Goal: Task Accomplishment & Management: Complete application form

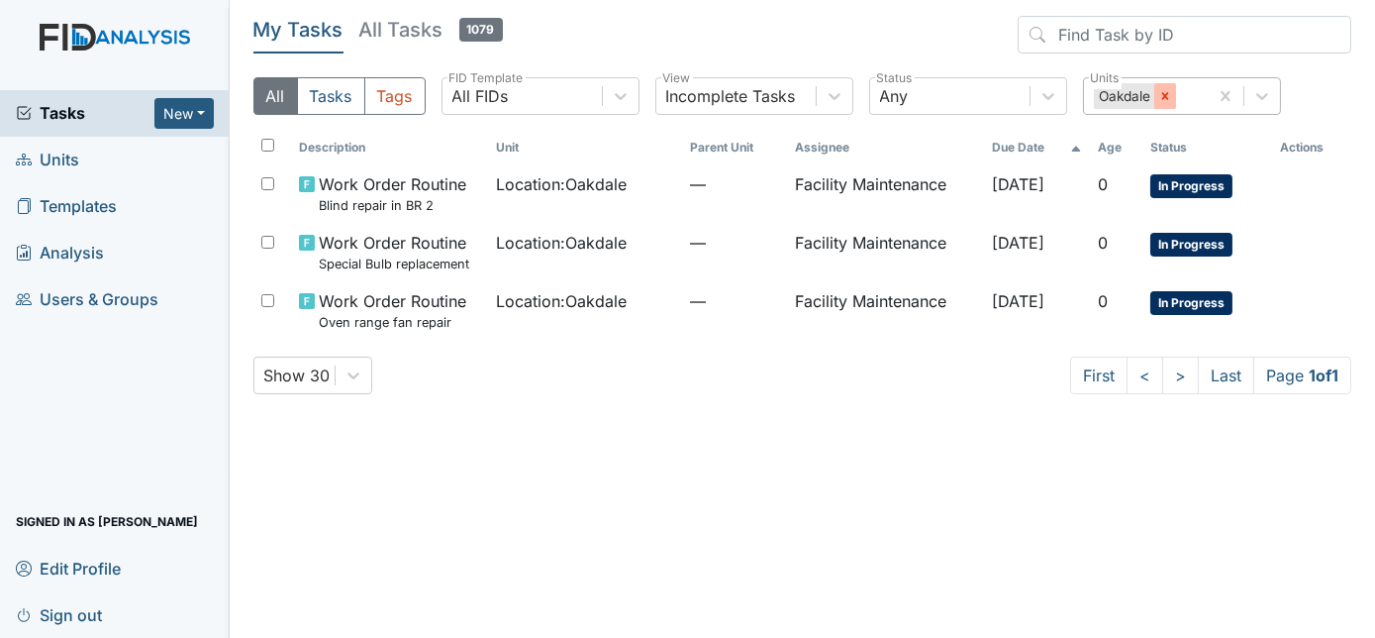
click at [1158, 98] on icon at bounding box center [1165, 96] width 14 height 14
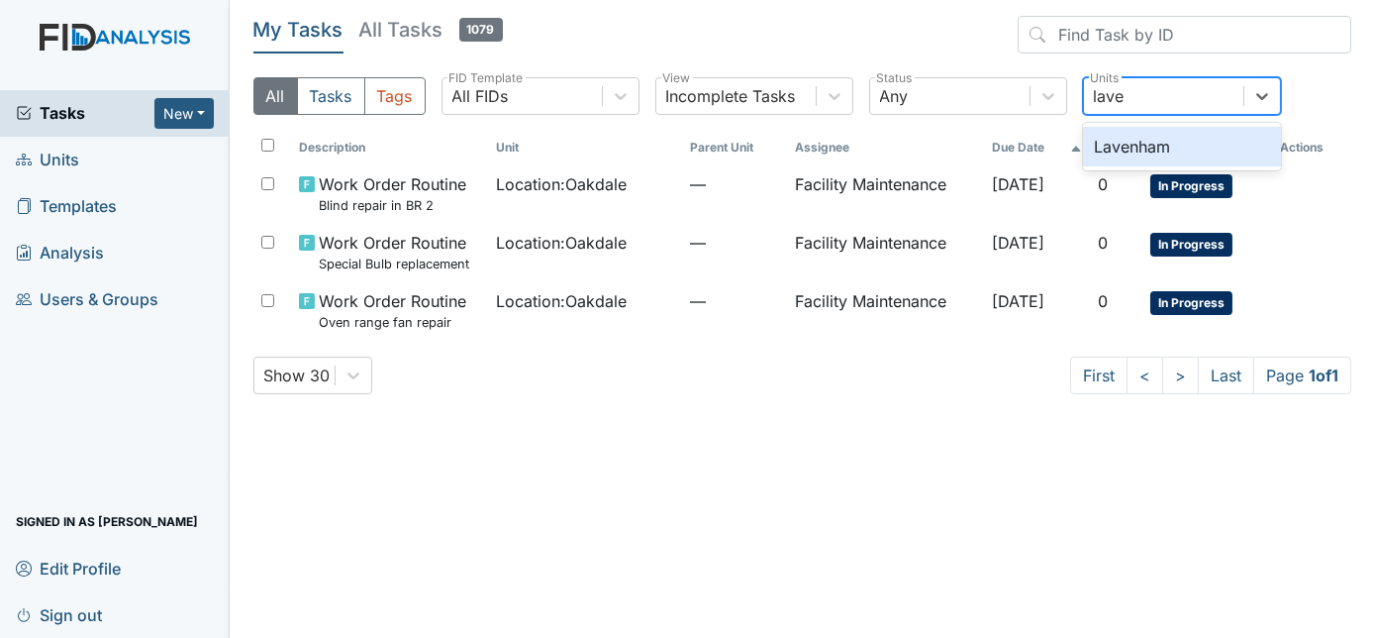
type input "laven"
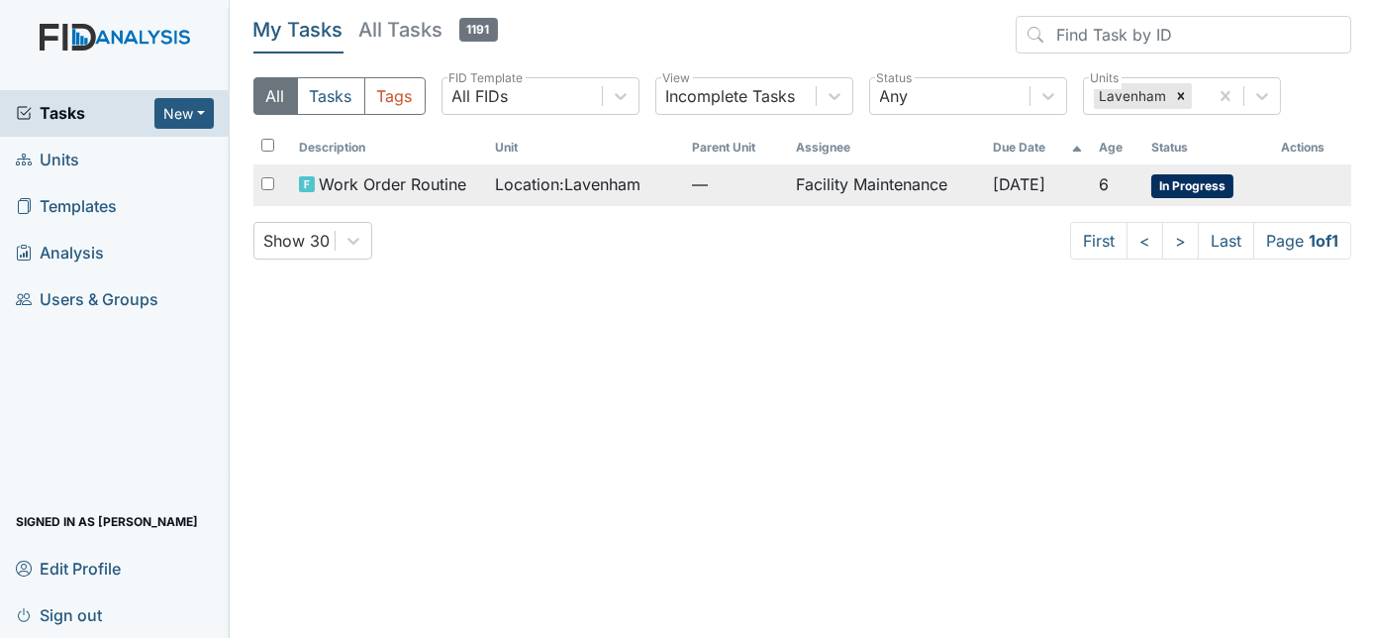
click at [928, 183] on td "Facility Maintenance" at bounding box center [886, 185] width 196 height 42
click at [944, 181] on td "Facility Maintenance" at bounding box center [886, 185] width 196 height 42
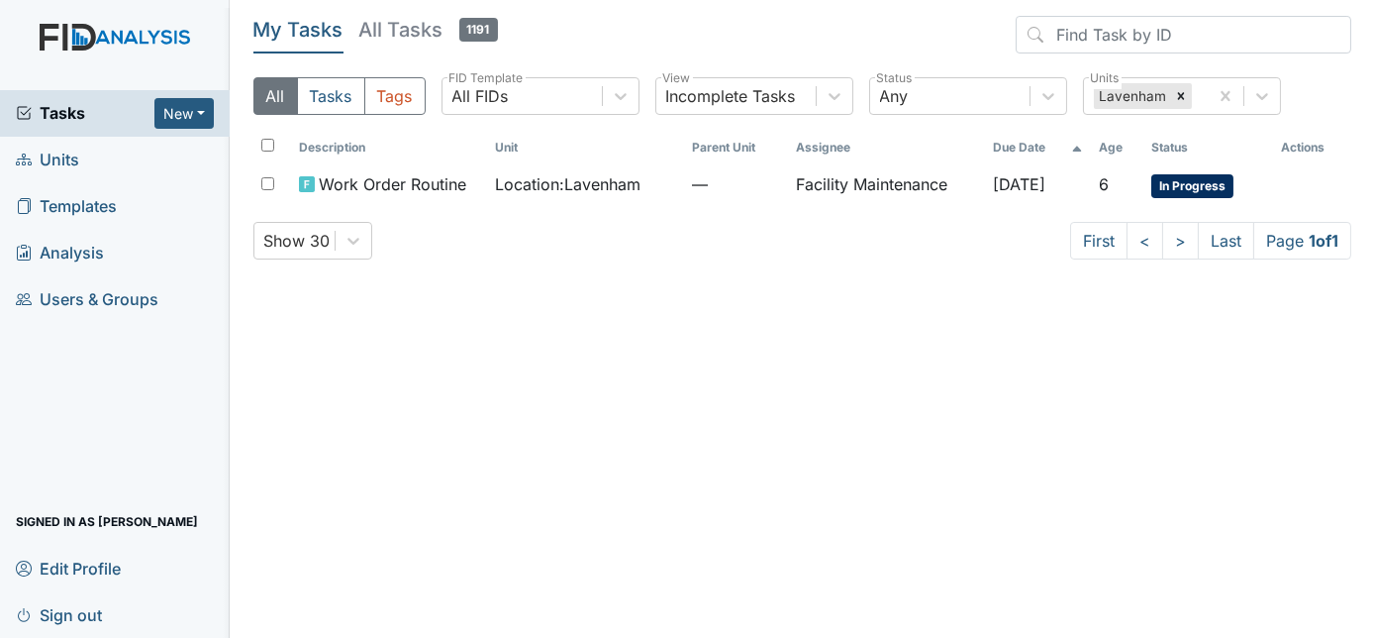
click at [76, 159] on span "Units" at bounding box center [47, 160] width 63 height 31
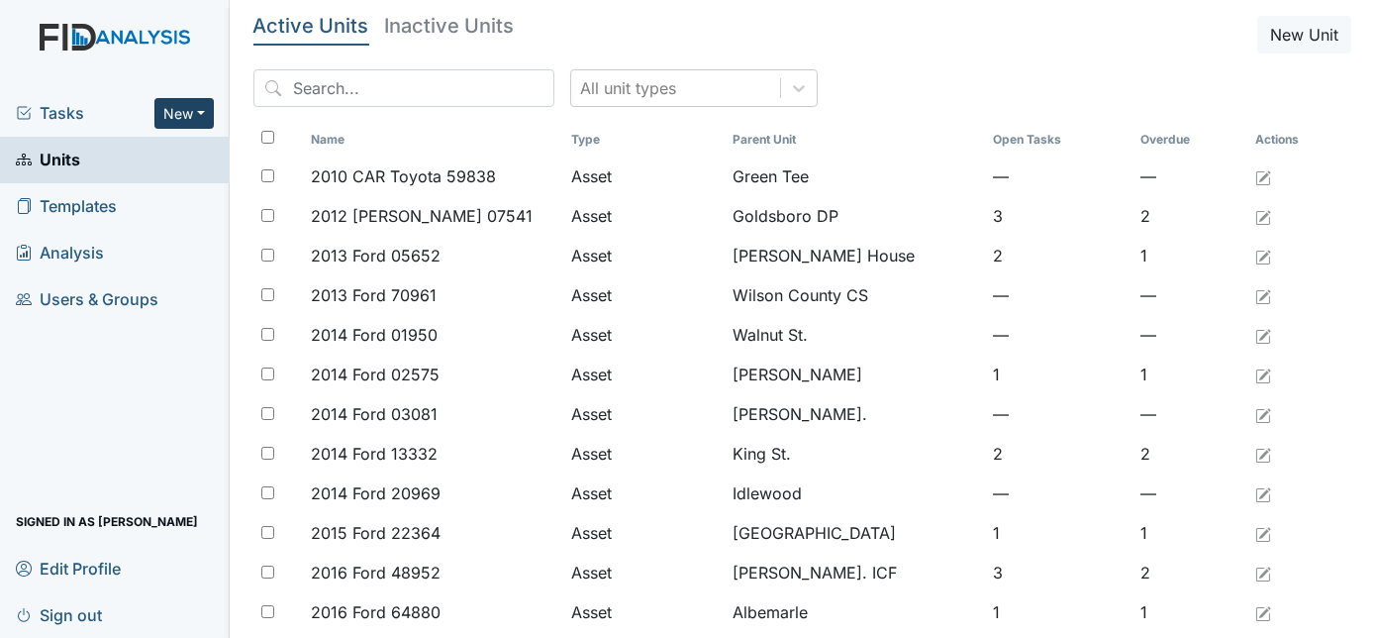
click at [177, 111] on button "New" at bounding box center [183, 113] width 59 height 31
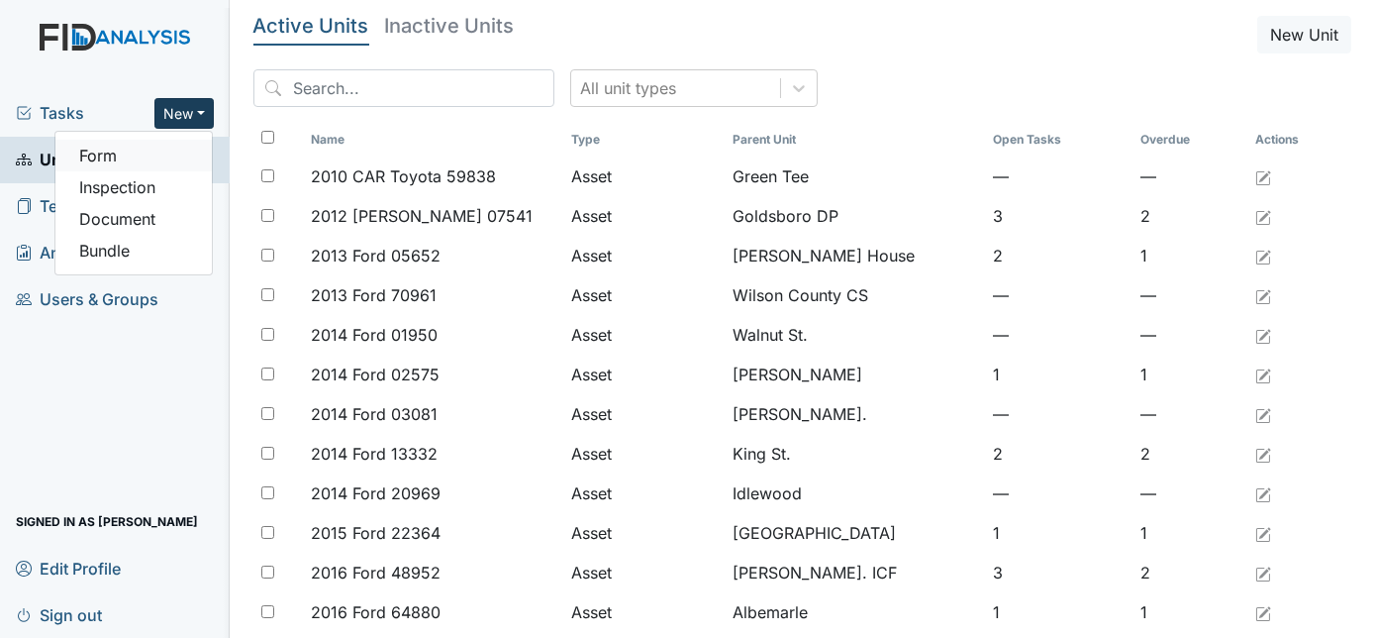
click at [100, 162] on link "Form" at bounding box center [133, 156] width 156 height 32
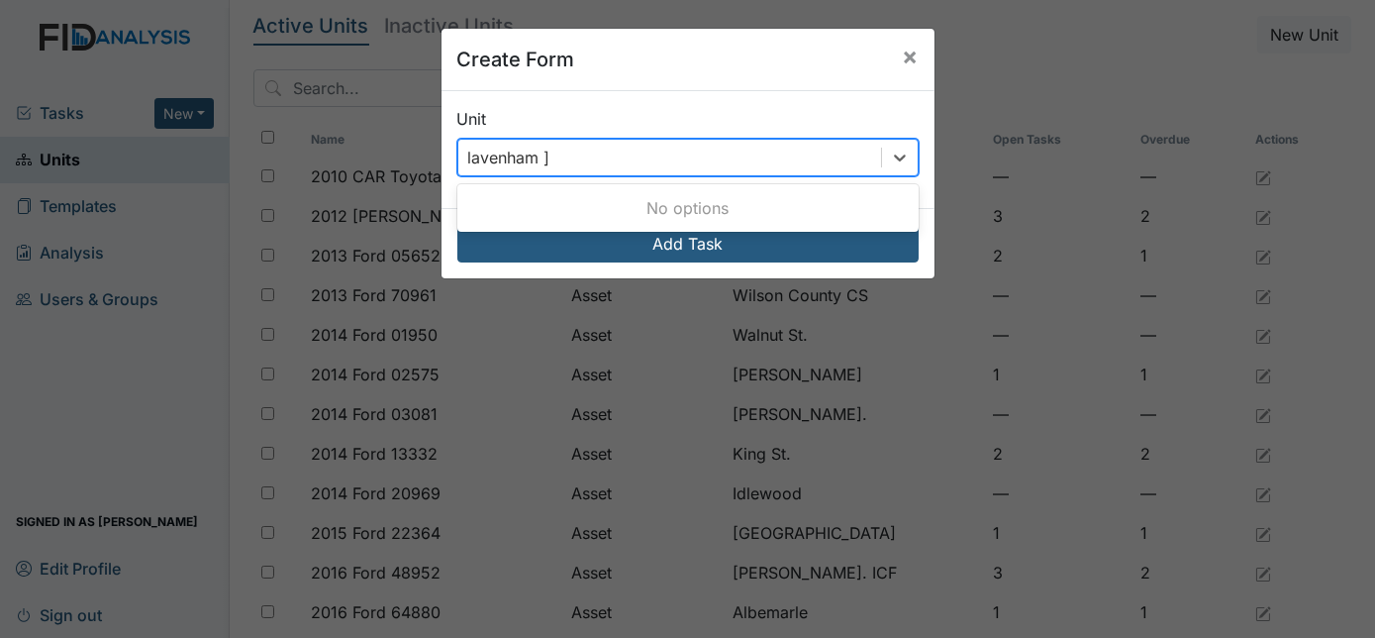
type input "lavenham"
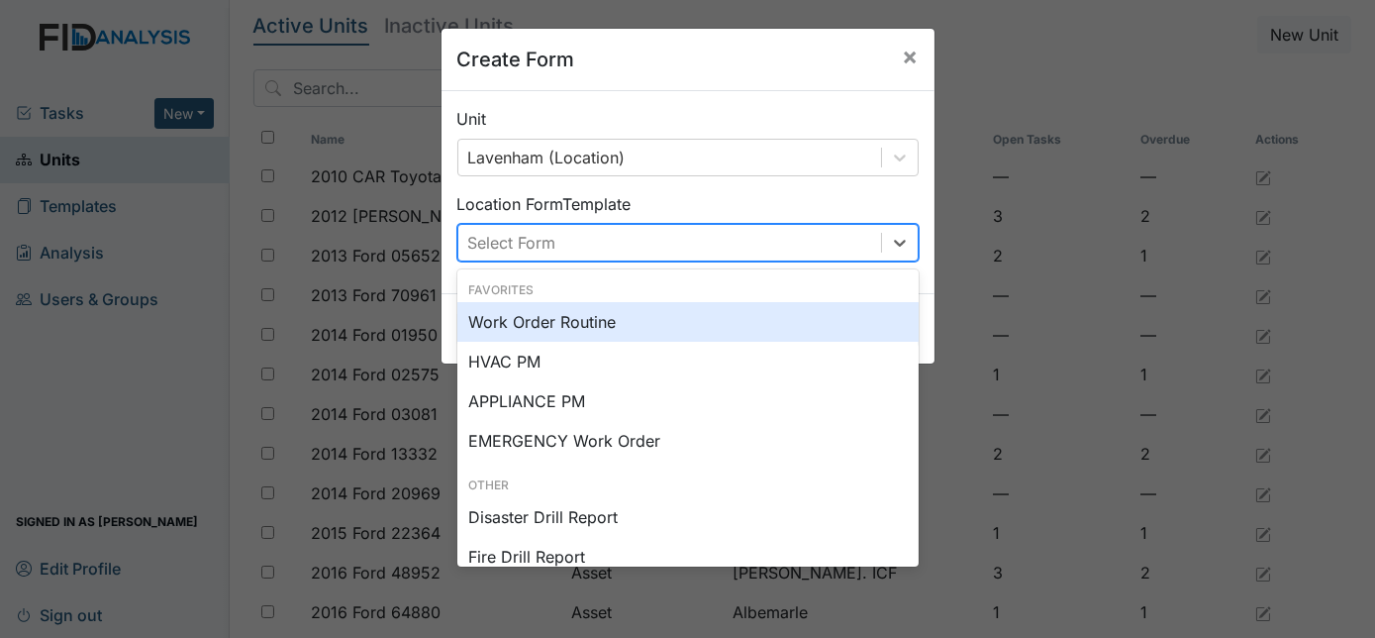
click at [551, 247] on div "Select Form" at bounding box center [669, 243] width 423 height 36
click at [546, 327] on div "Work Order Routine" at bounding box center [687, 322] width 461 height 40
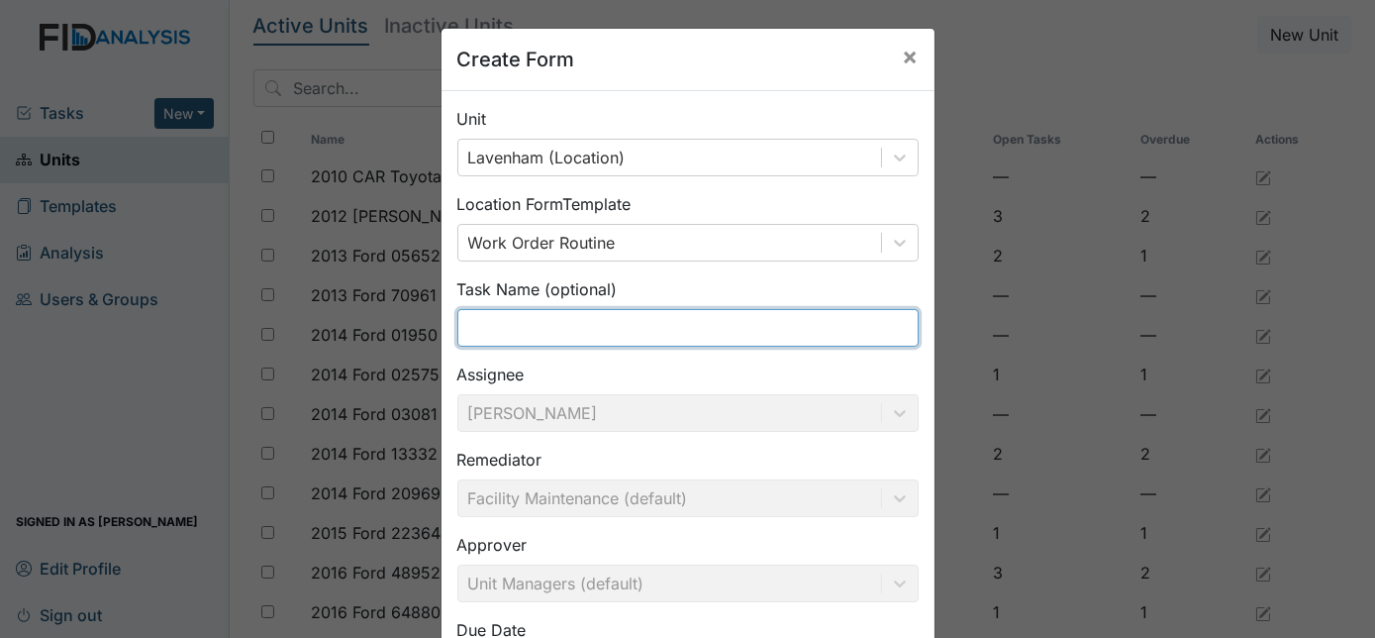
click at [624, 326] on input "text" at bounding box center [687, 328] width 461 height 38
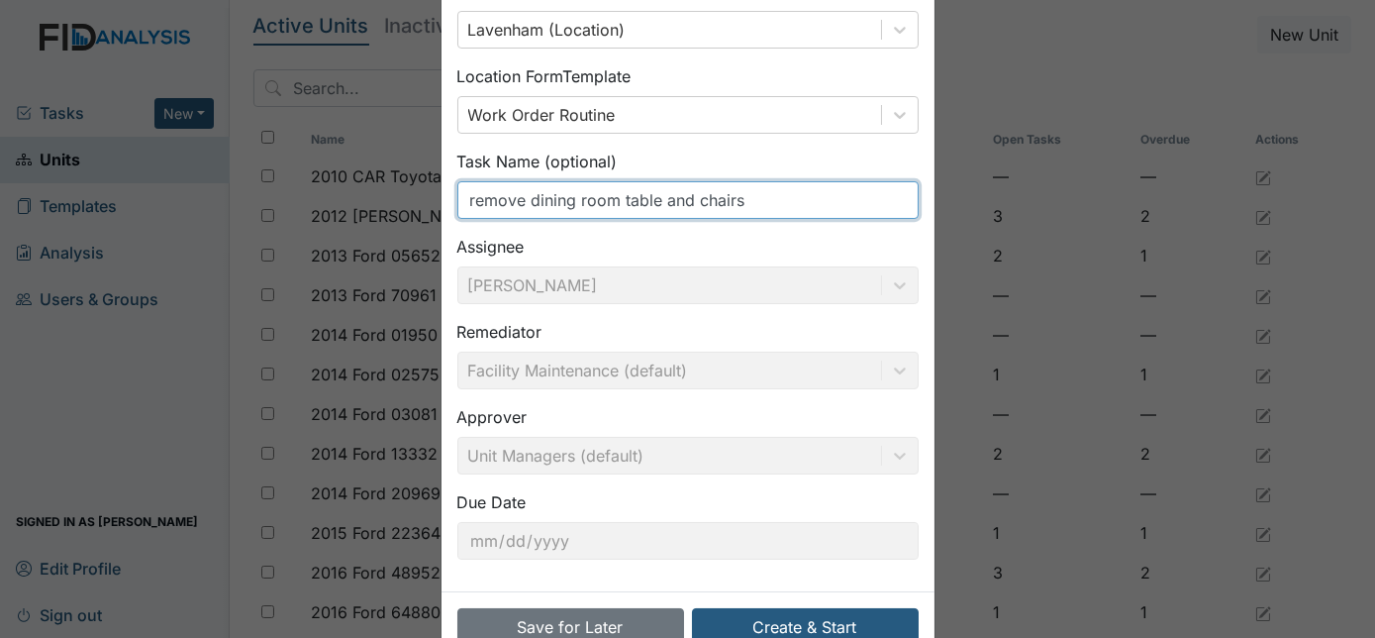
scroll to position [179, 0]
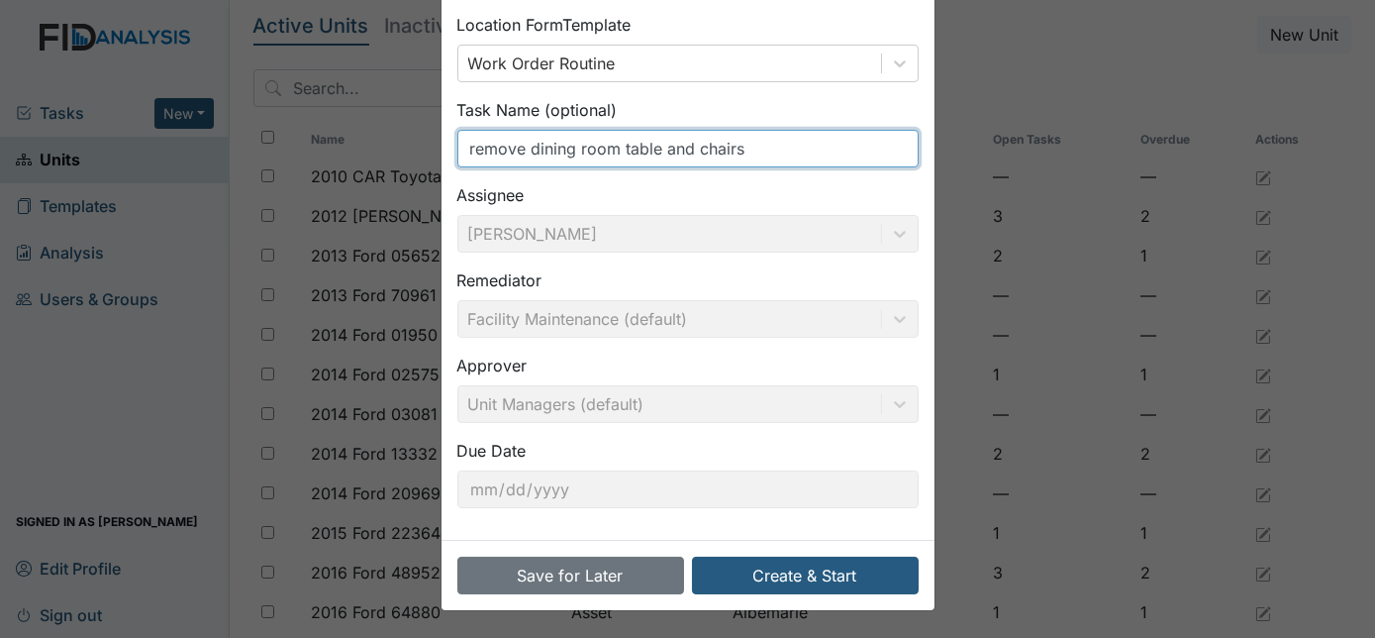
type input "remove dining room table and chairs"
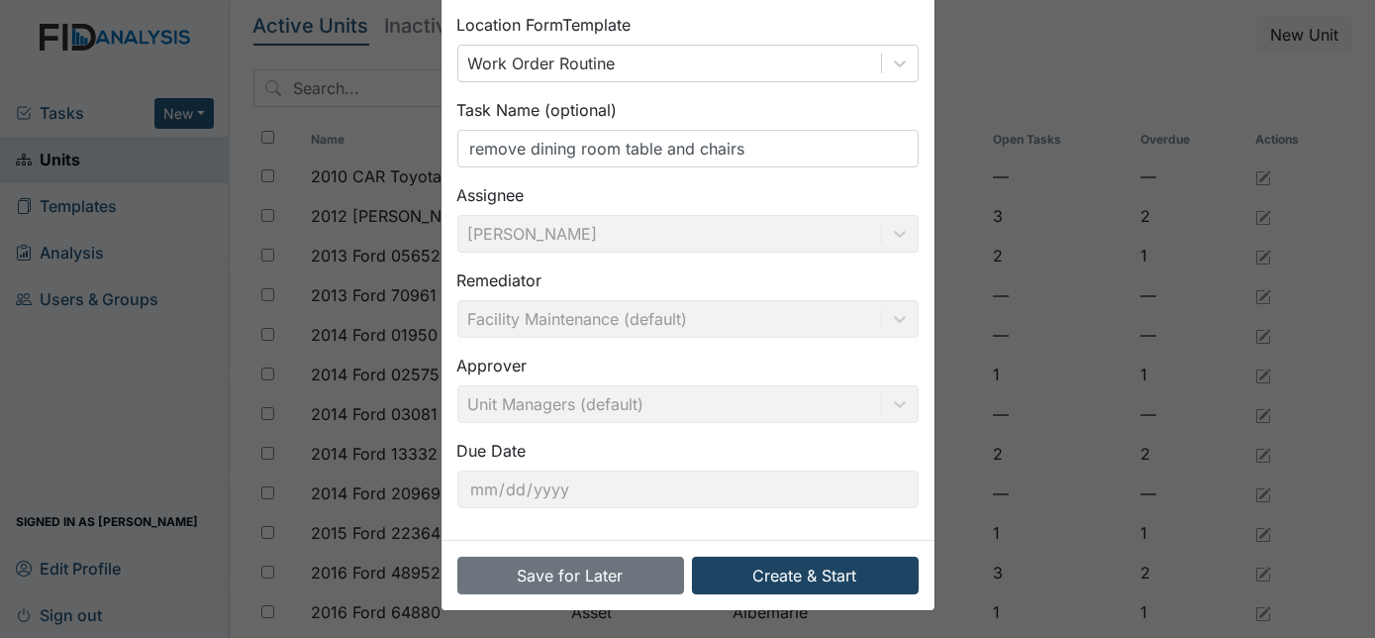
drag, startPoint x: 779, startPoint y: 552, endPoint x: 765, endPoint y: 571, distance: 23.4
click at [765, 571] on div "Save for Later Create & Start" at bounding box center [688, 575] width 493 height 70
click at [765, 571] on button "Create & Start" at bounding box center [805, 575] width 227 height 38
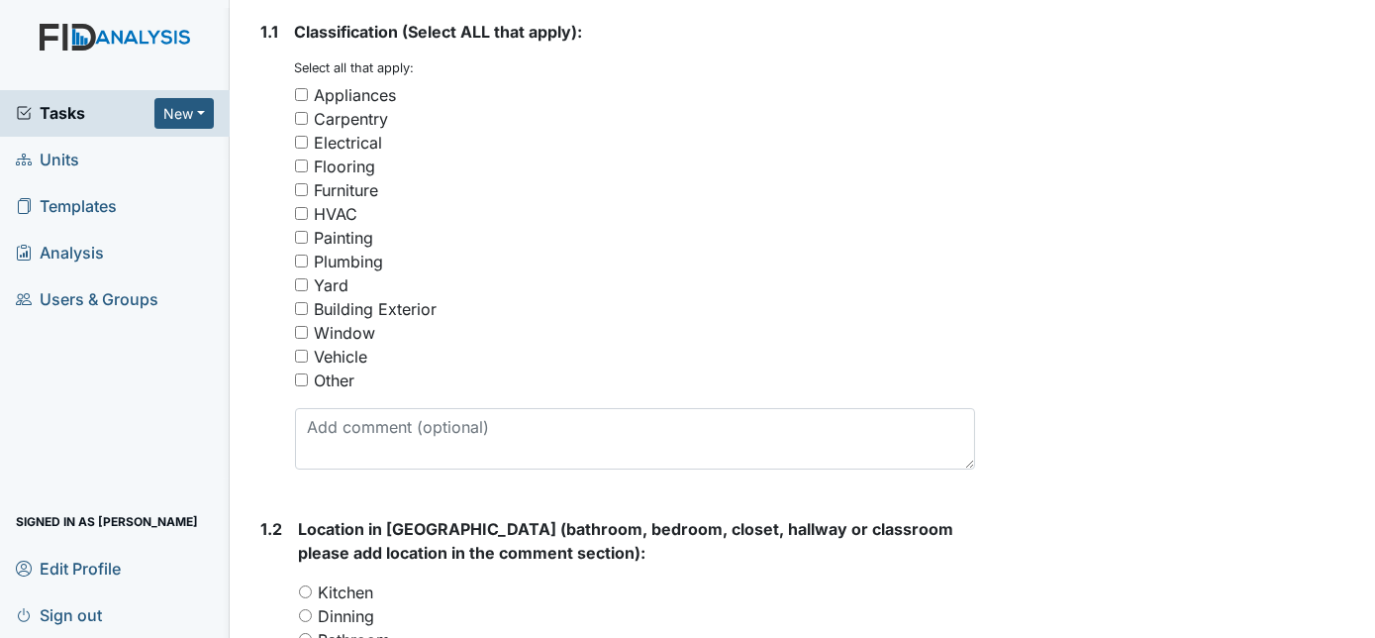
scroll to position [361, 0]
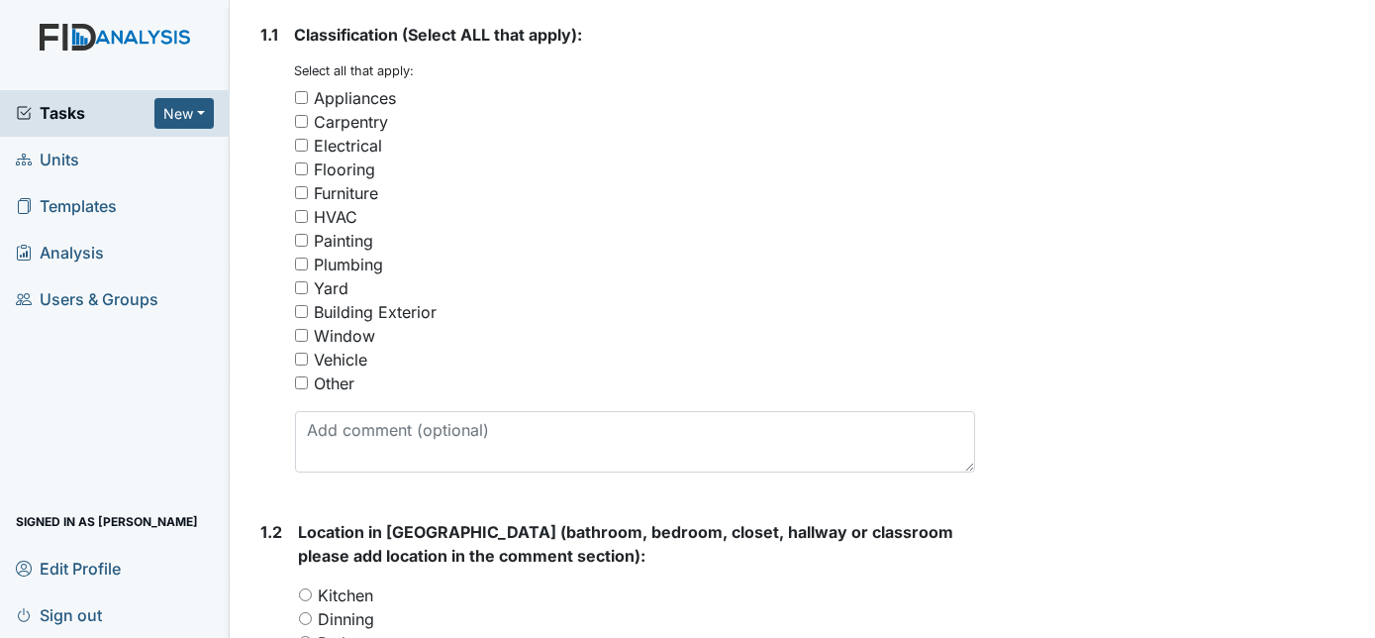
click at [296, 118] on input "Carpentry" at bounding box center [301, 121] width 13 height 13
checkbox input "true"
click at [297, 382] on input "Other" at bounding box center [301, 382] width 13 height 13
checkbox input "true"
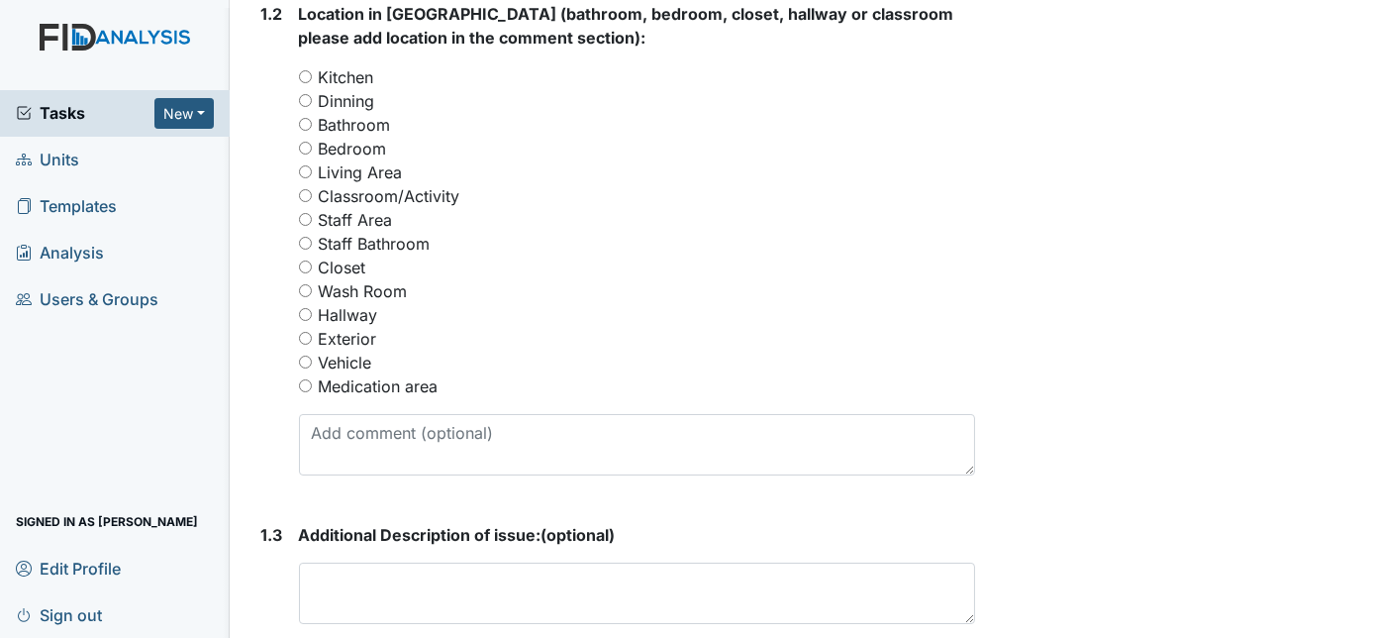
scroll to position [882, 0]
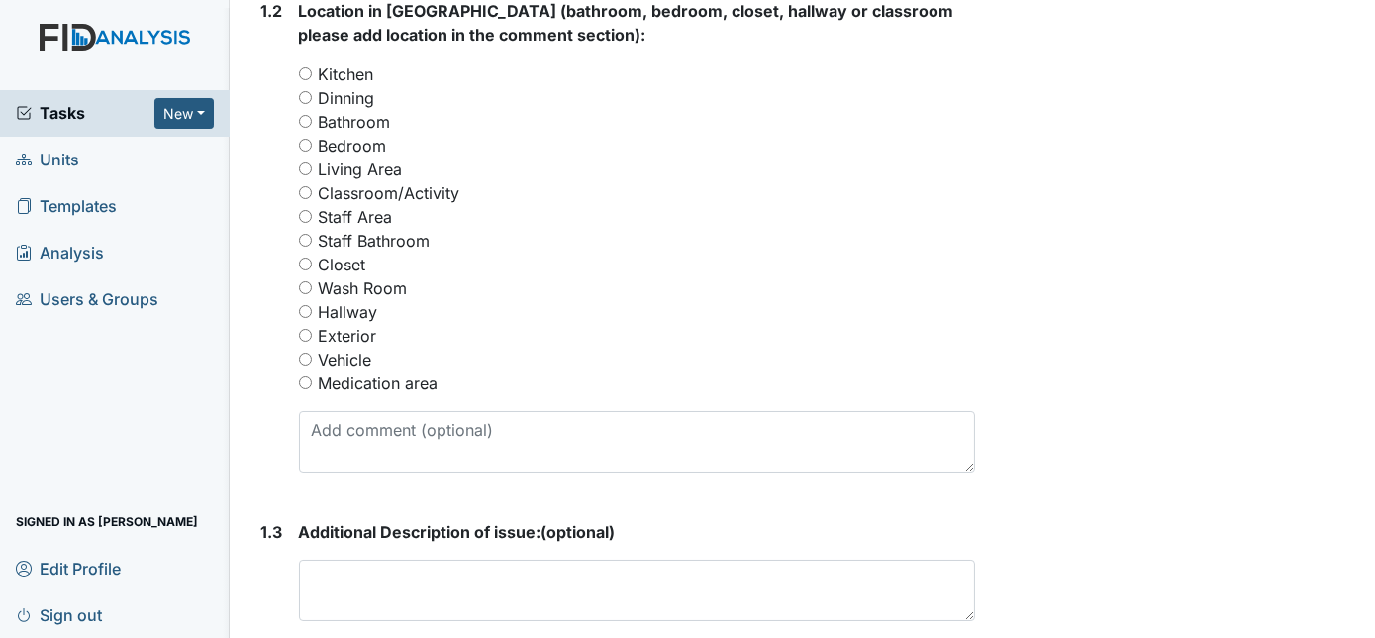
click at [301, 101] on input "Dinning" at bounding box center [305, 97] width 13 height 13
radio input "true"
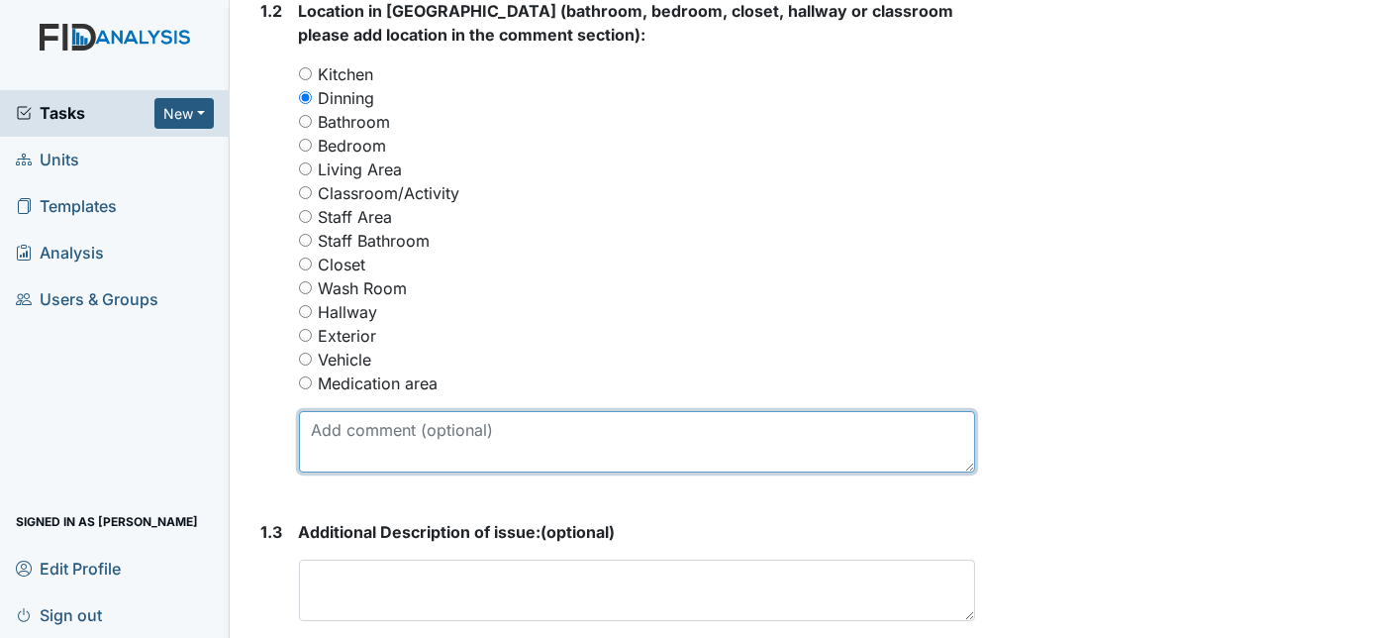
click at [474, 417] on textarea at bounding box center [637, 441] width 677 height 61
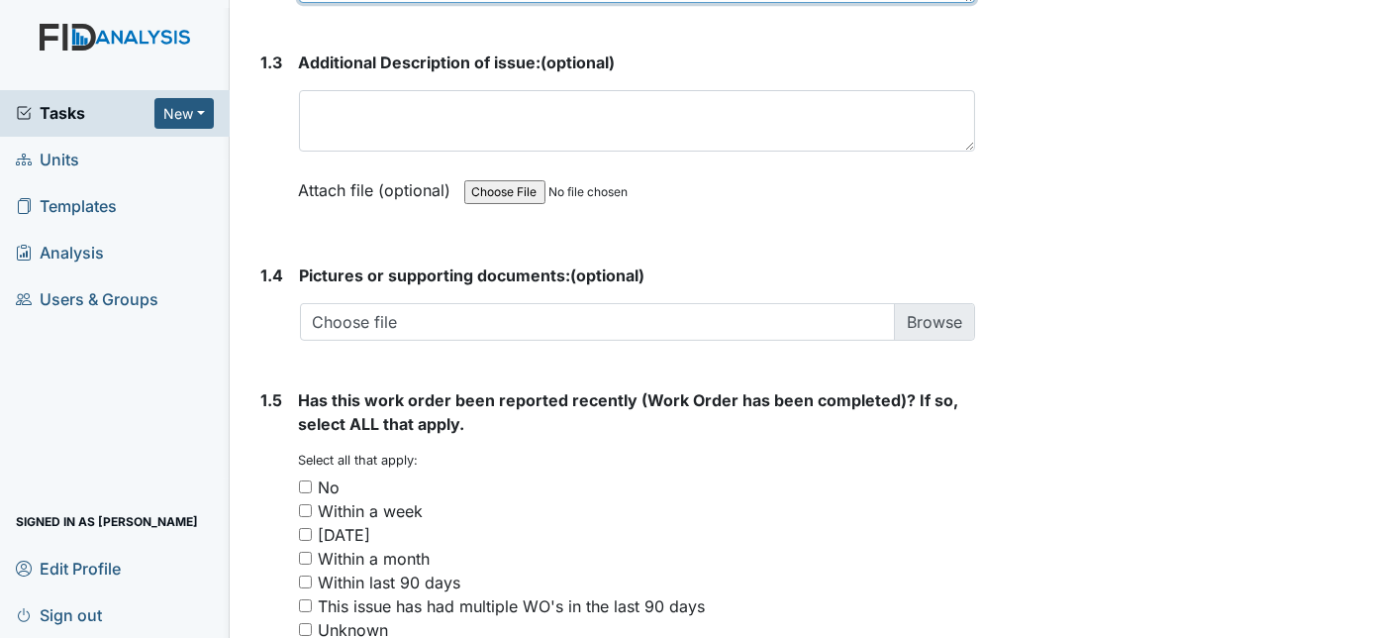
scroll to position [1528, 0]
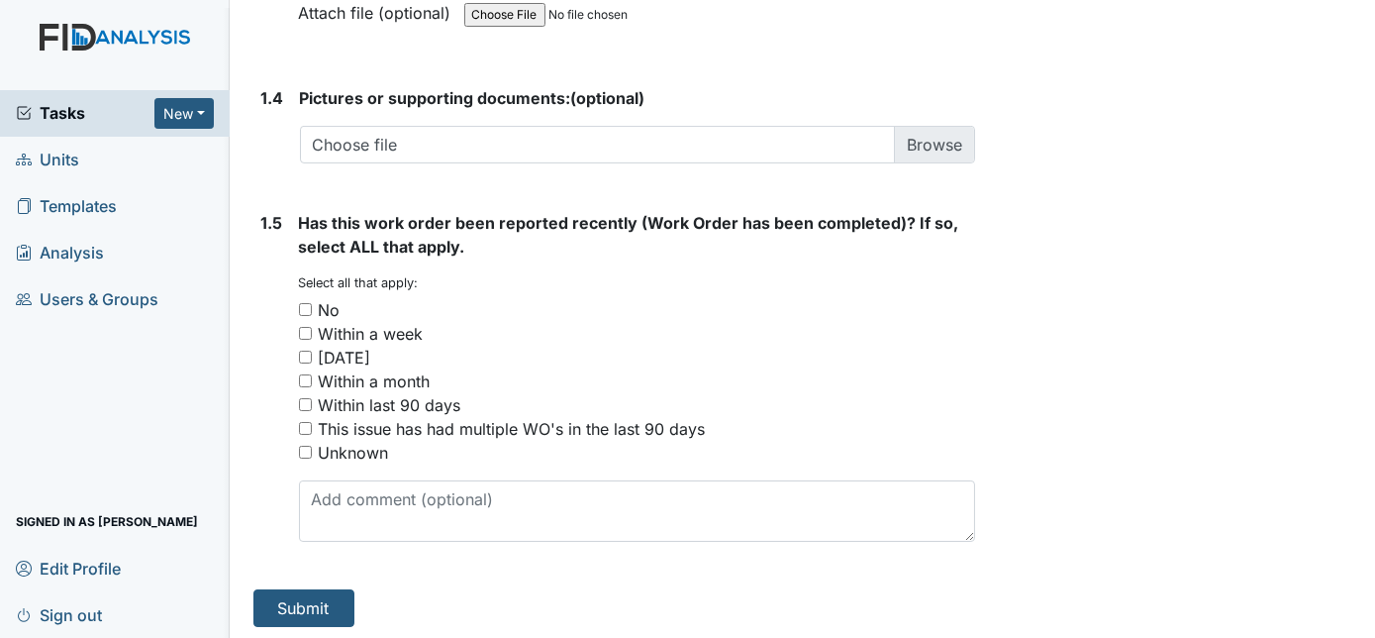
type textarea "remove old table and chairs new ones to be installed"
click at [306, 298] on div "No" at bounding box center [637, 310] width 677 height 24
click at [310, 305] on input "No" at bounding box center [305, 309] width 13 height 13
checkbox input "true"
click at [327, 599] on button "Submit" at bounding box center [303, 608] width 101 height 38
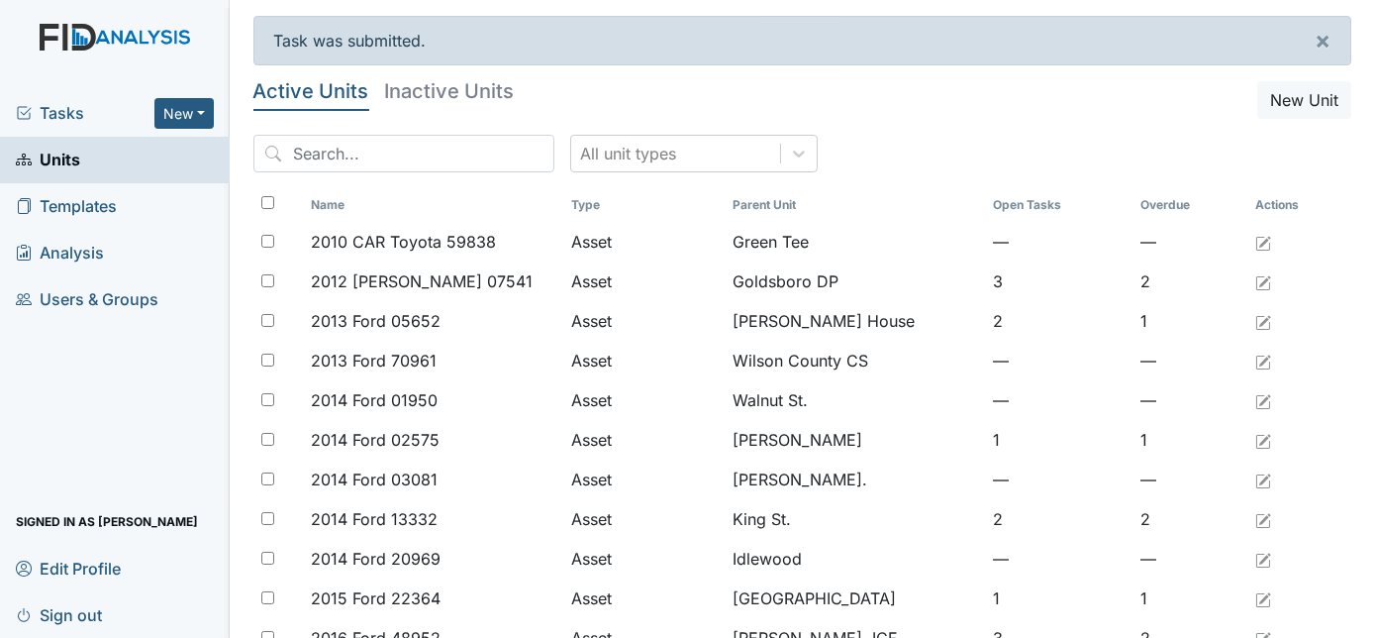
click at [52, 119] on span "Tasks" at bounding box center [85, 113] width 139 height 24
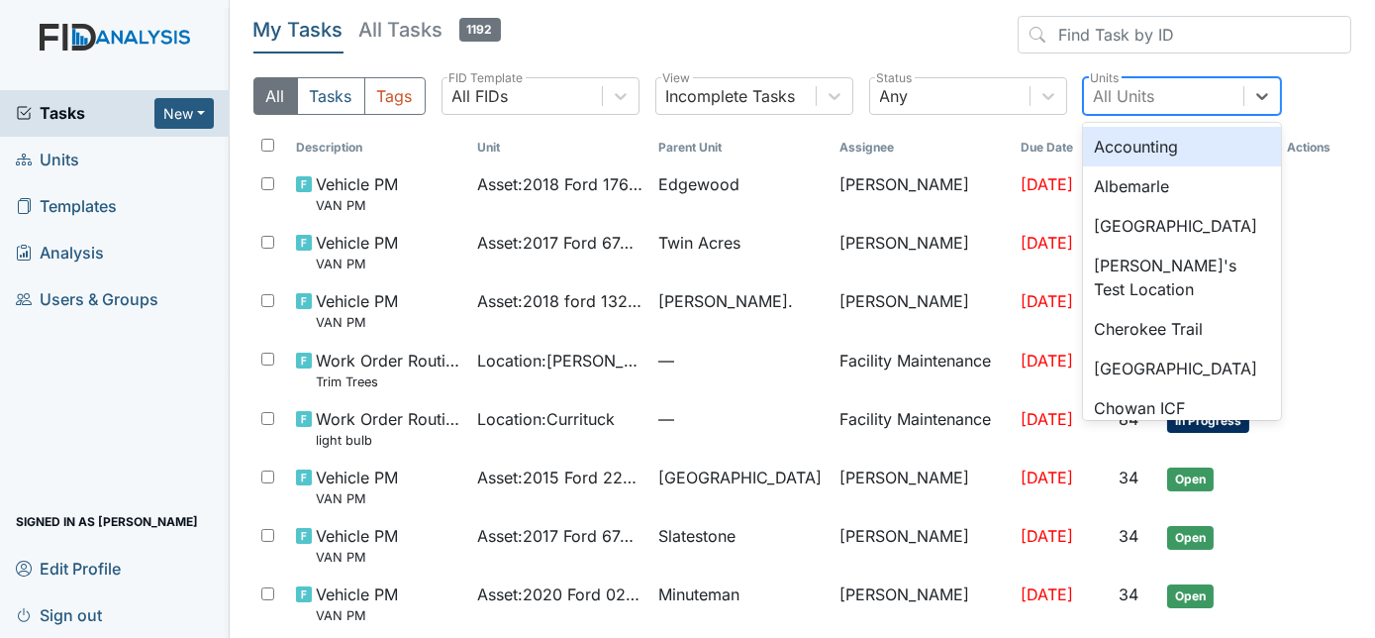
click at [1144, 85] on div "All Units" at bounding box center [1124, 96] width 61 height 24
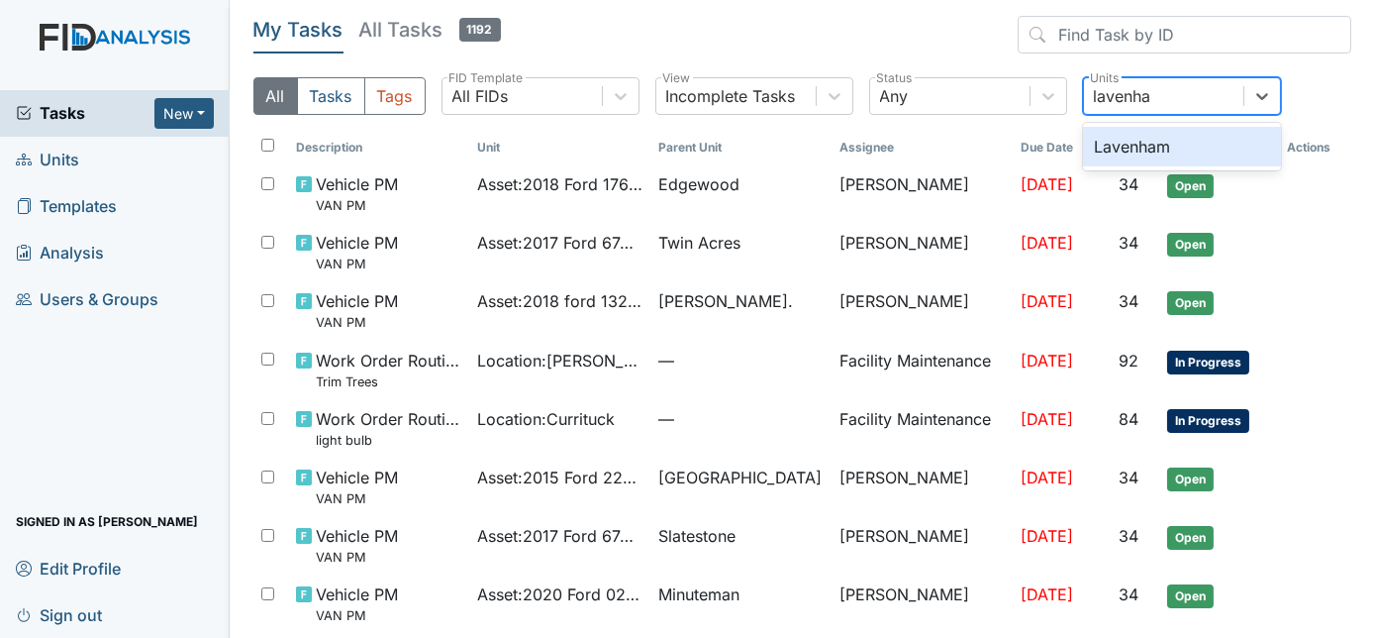
type input "lavenham"
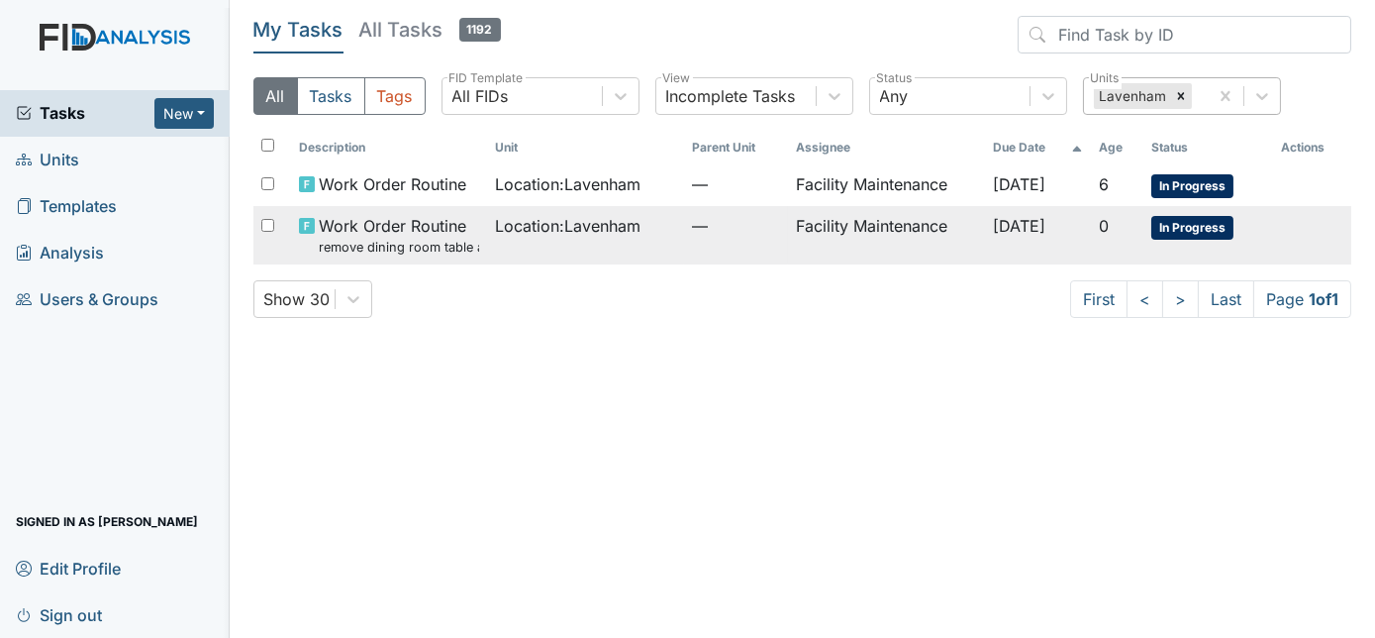
click at [800, 243] on td "Facility Maintenance" at bounding box center [886, 235] width 196 height 58
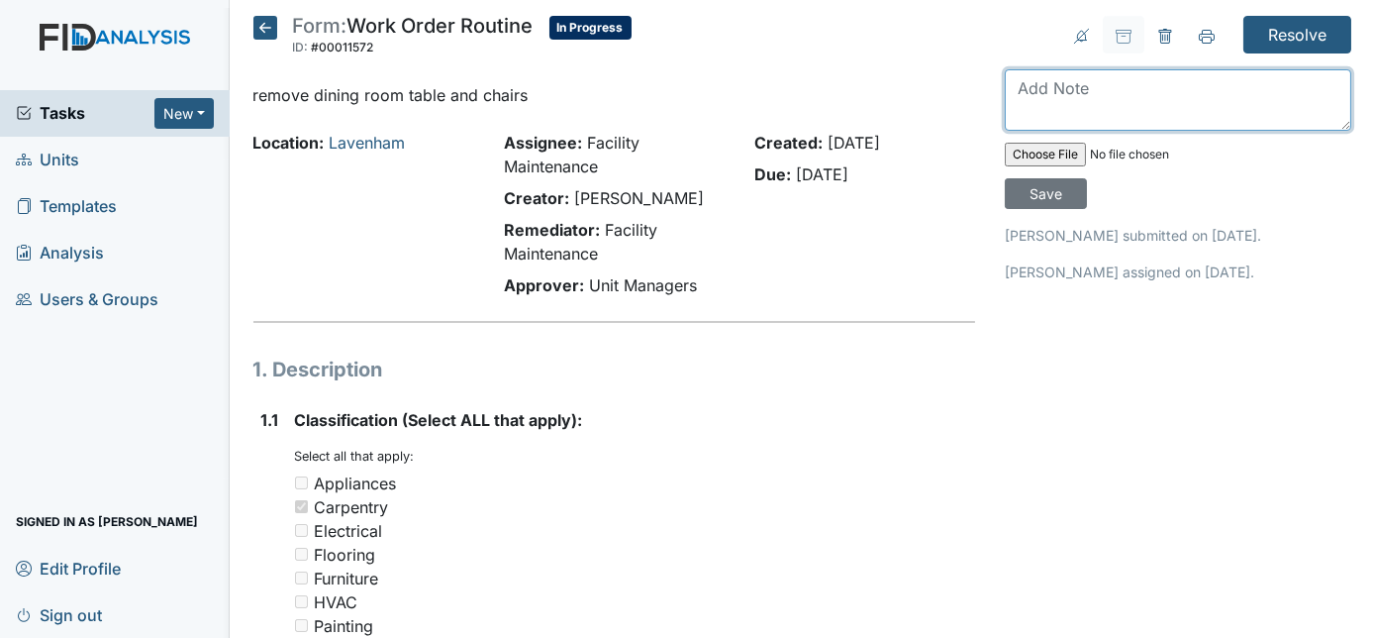
click at [1050, 91] on textarea at bounding box center [1178, 99] width 346 height 61
type textarea "removed thrown away at dump"
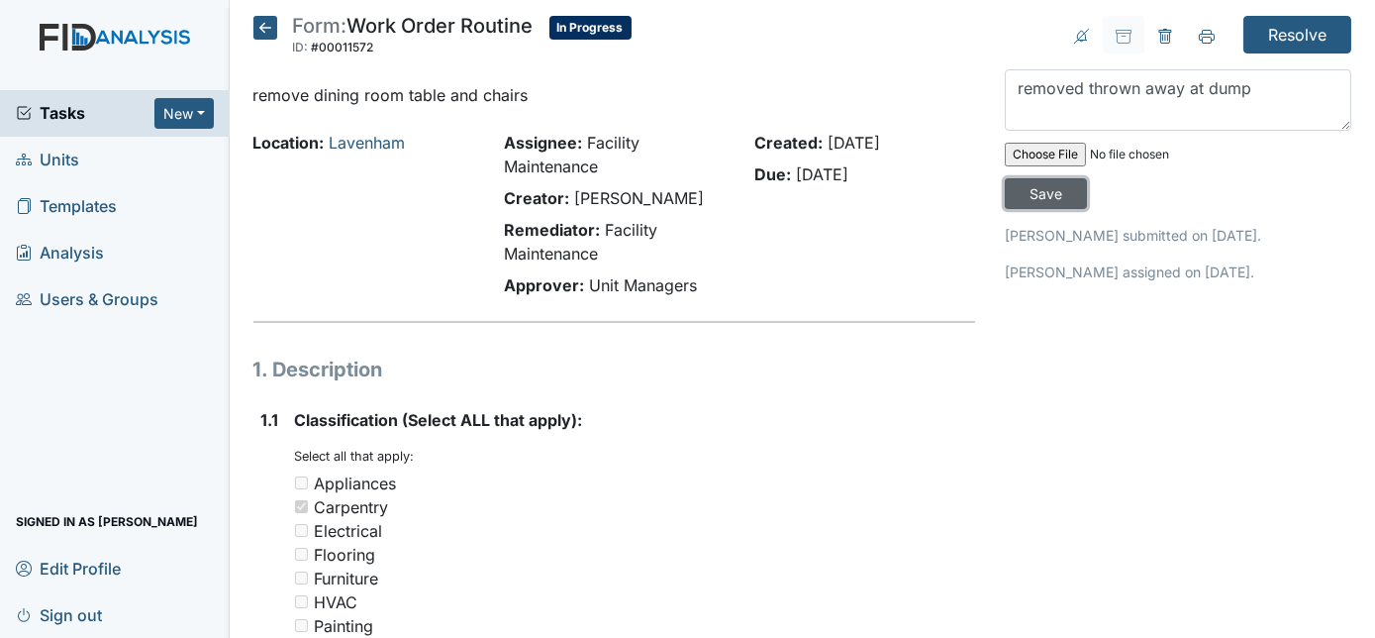
click at [1087, 178] on input "Save" at bounding box center [1046, 193] width 82 height 31
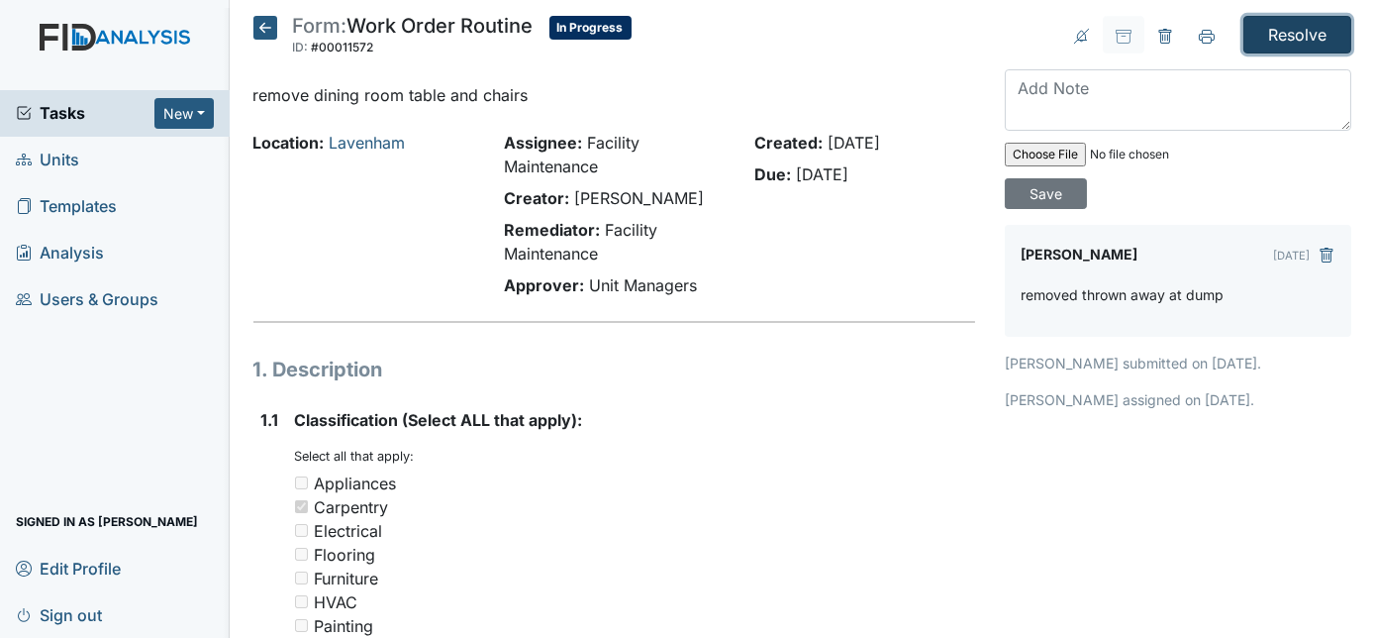
click at [1274, 31] on input "Resolve" at bounding box center [1297, 35] width 108 height 38
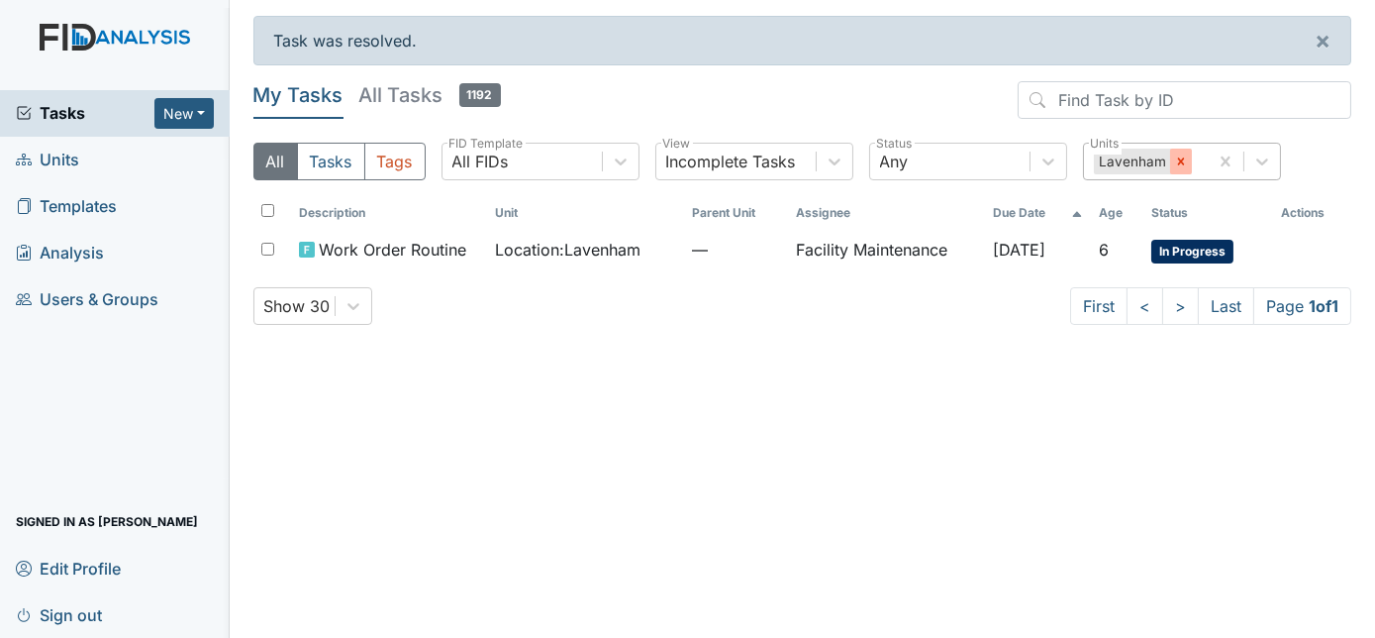
click at [1170, 163] on div at bounding box center [1181, 161] width 22 height 26
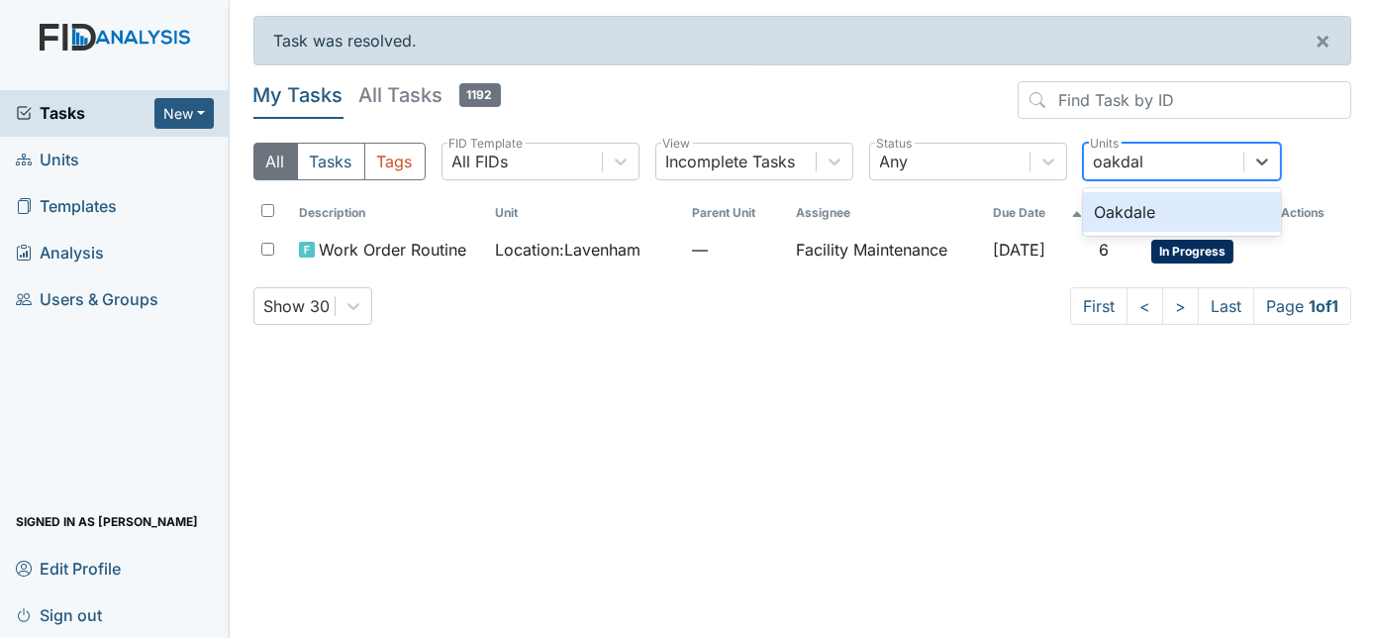
type input "oakdale"
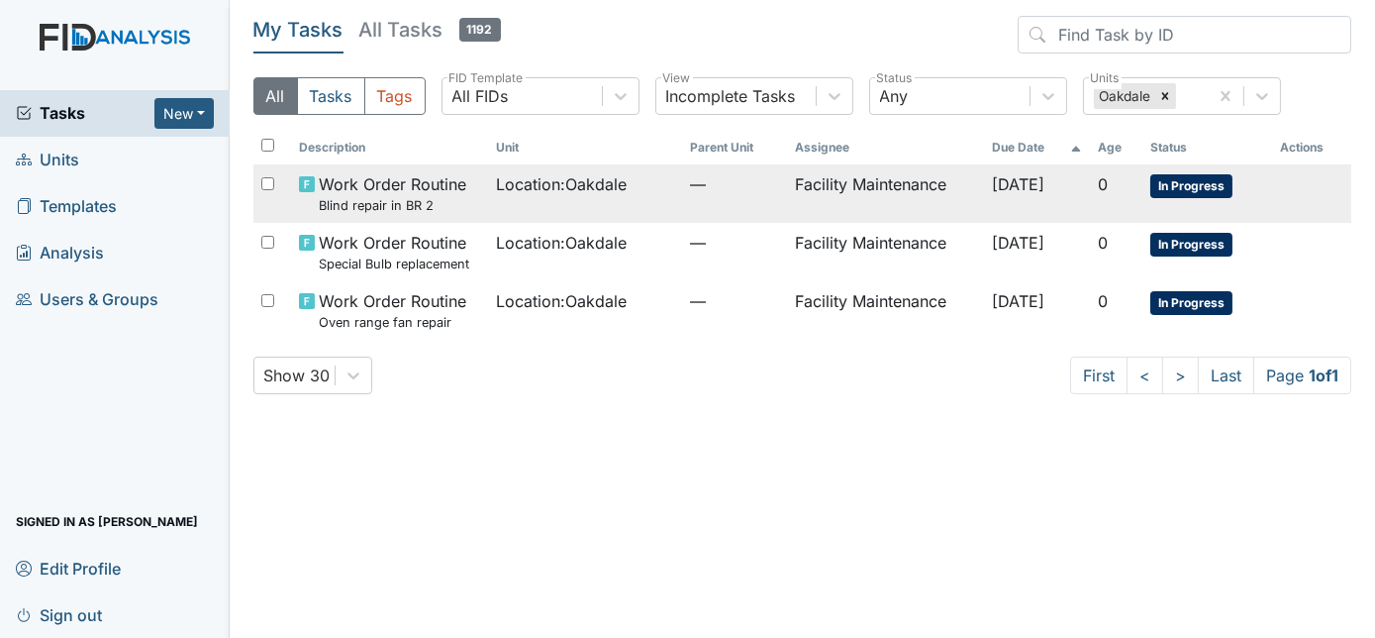
click at [661, 198] on td "Location : [GEOGRAPHIC_DATA]" at bounding box center [585, 193] width 194 height 58
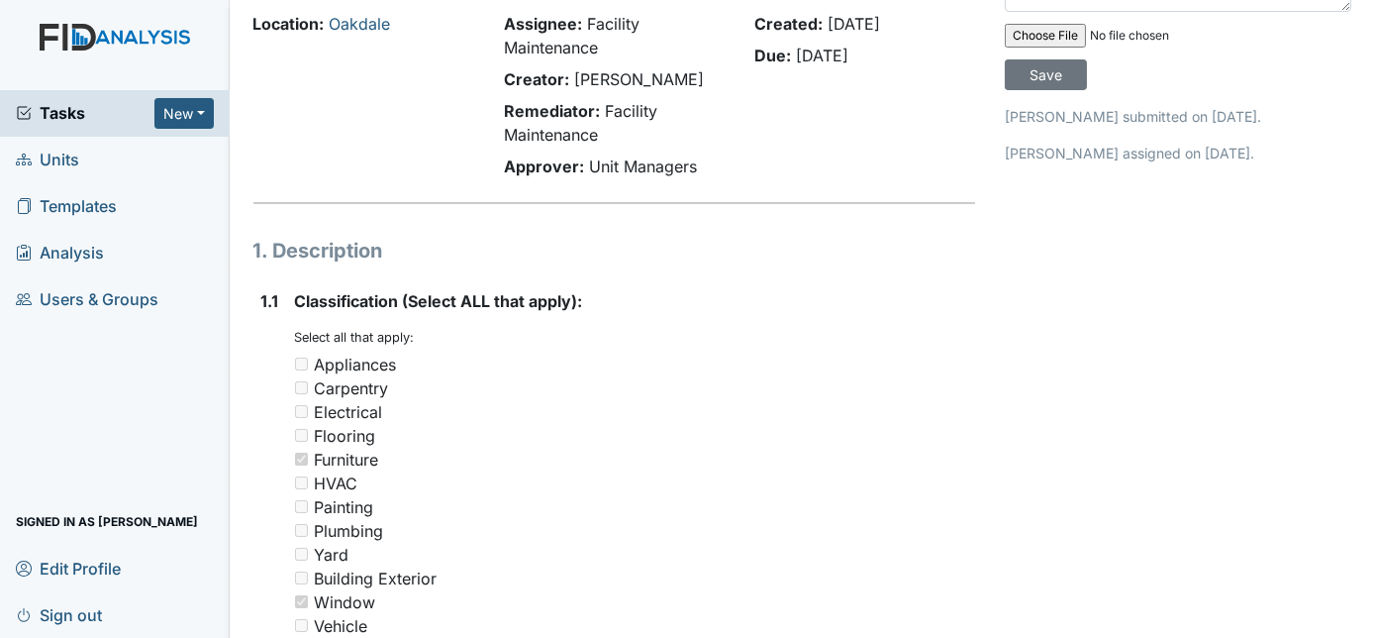
scroll to position [67, 0]
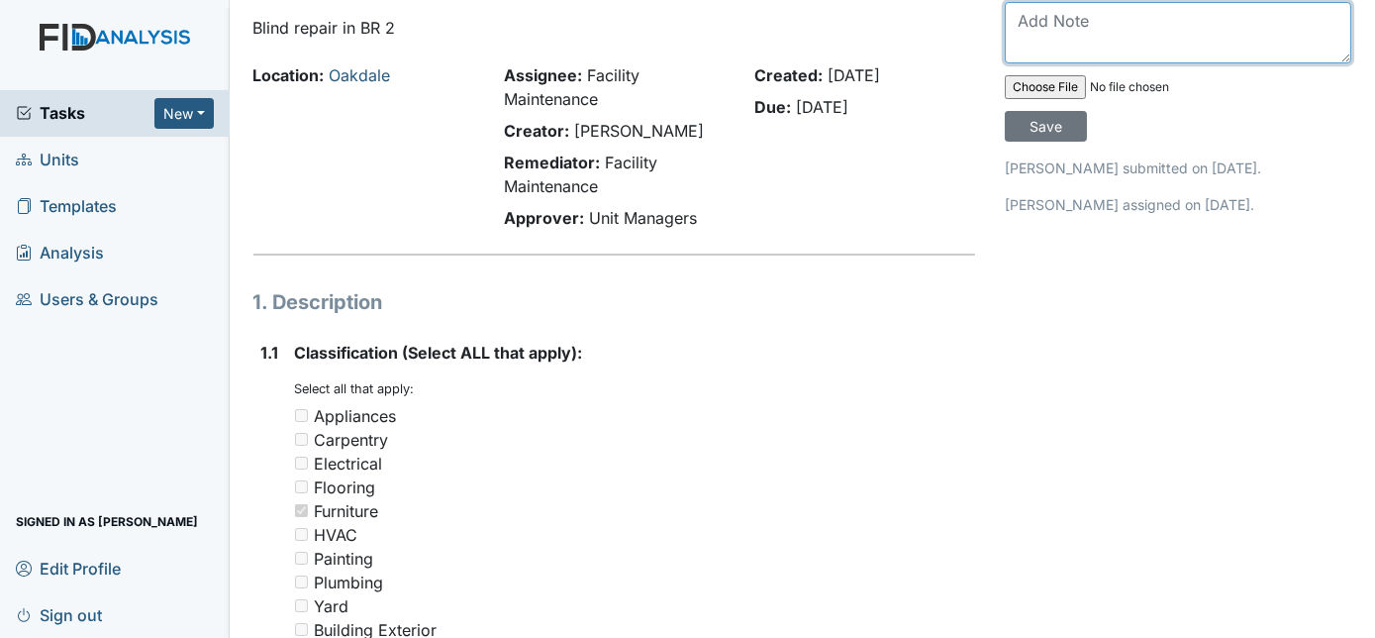
click at [1235, 38] on textarea at bounding box center [1178, 32] width 346 height 61
type textarea "new blinds installed"
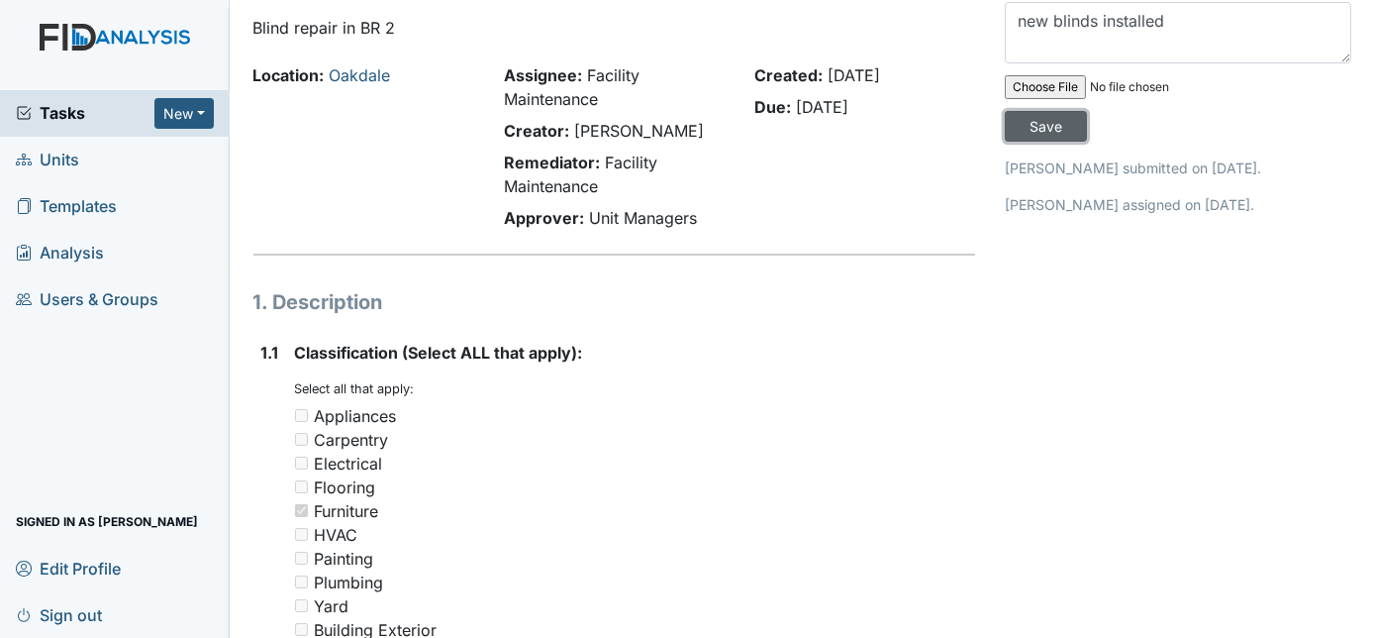
click at [1087, 111] on input "Save" at bounding box center [1046, 126] width 82 height 31
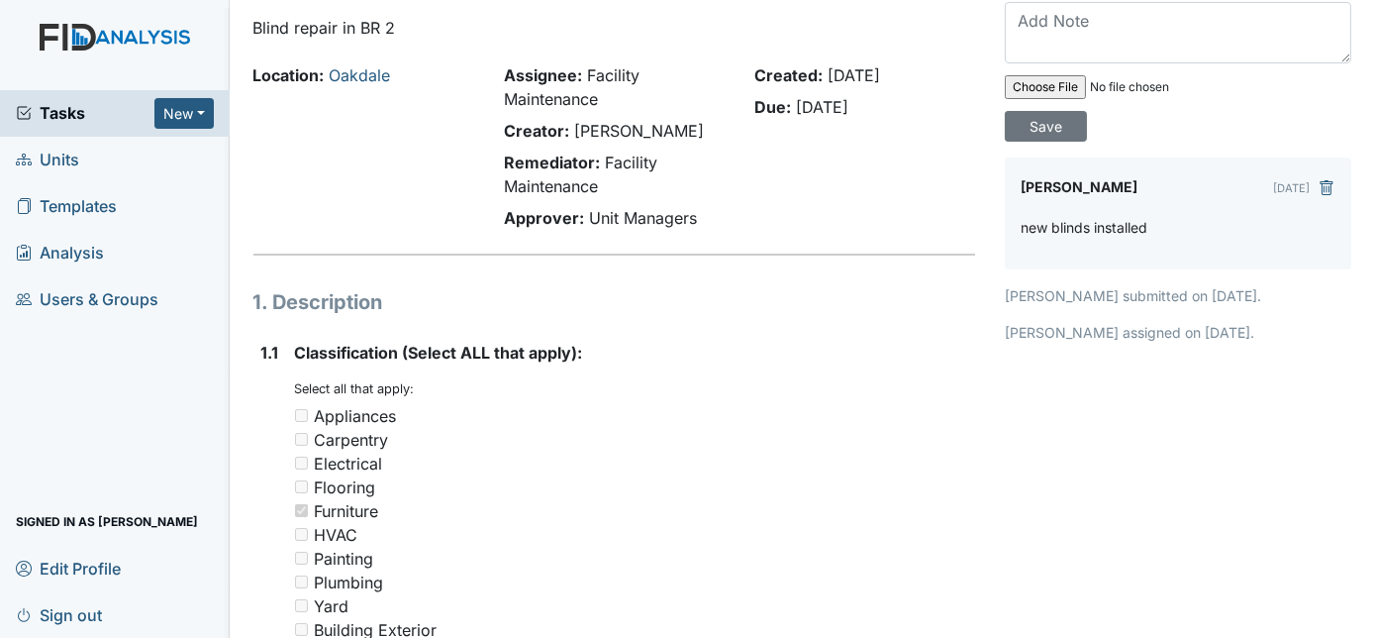
scroll to position [0, 0]
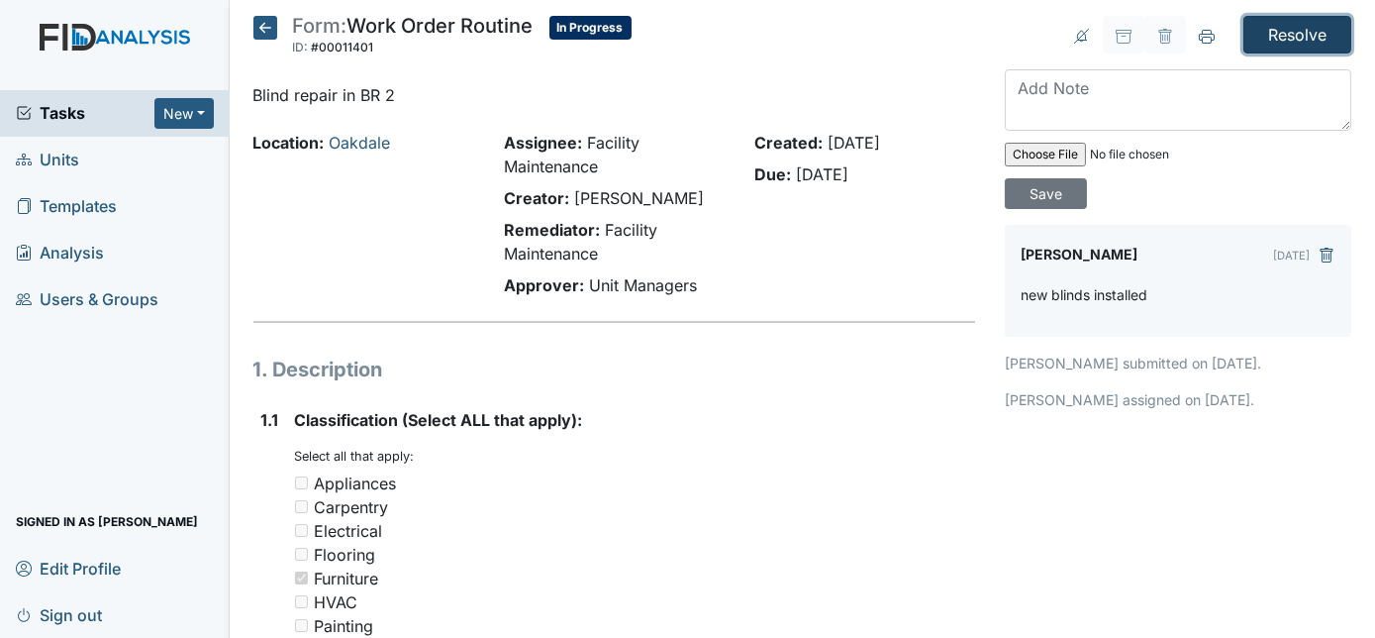
click at [1301, 26] on input "Resolve" at bounding box center [1297, 35] width 108 height 38
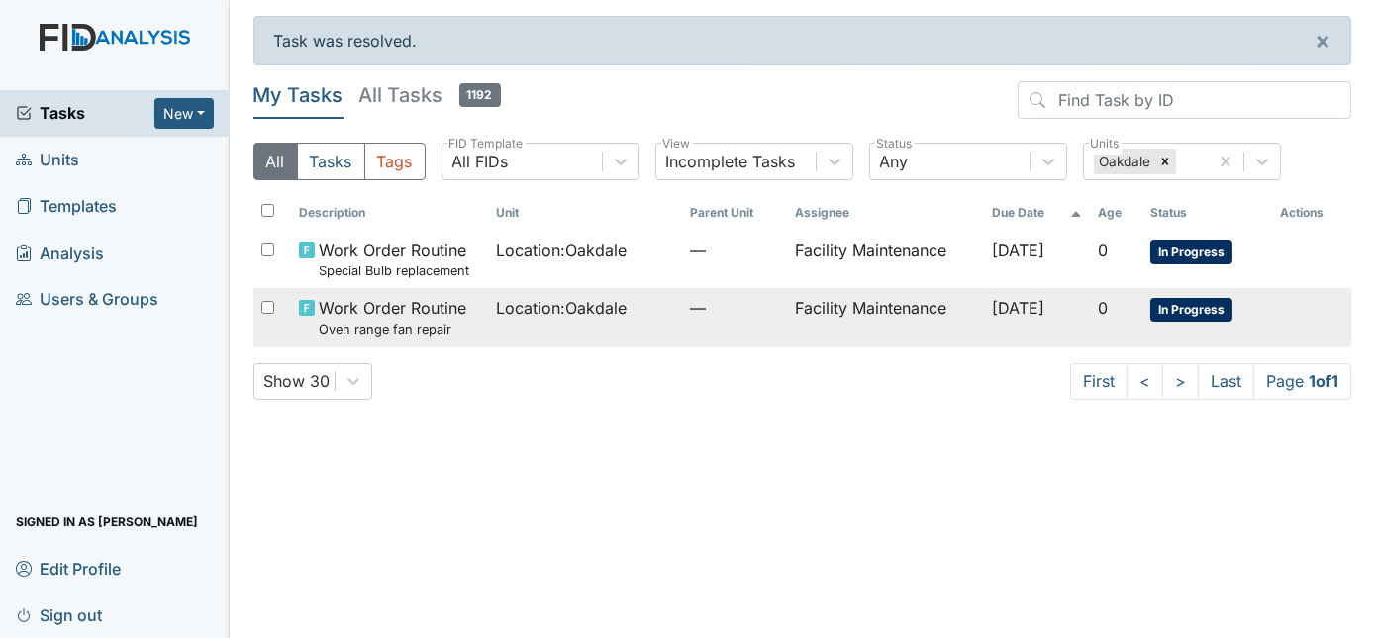
click at [787, 306] on td "Facility Maintenance" at bounding box center [885, 317] width 197 height 58
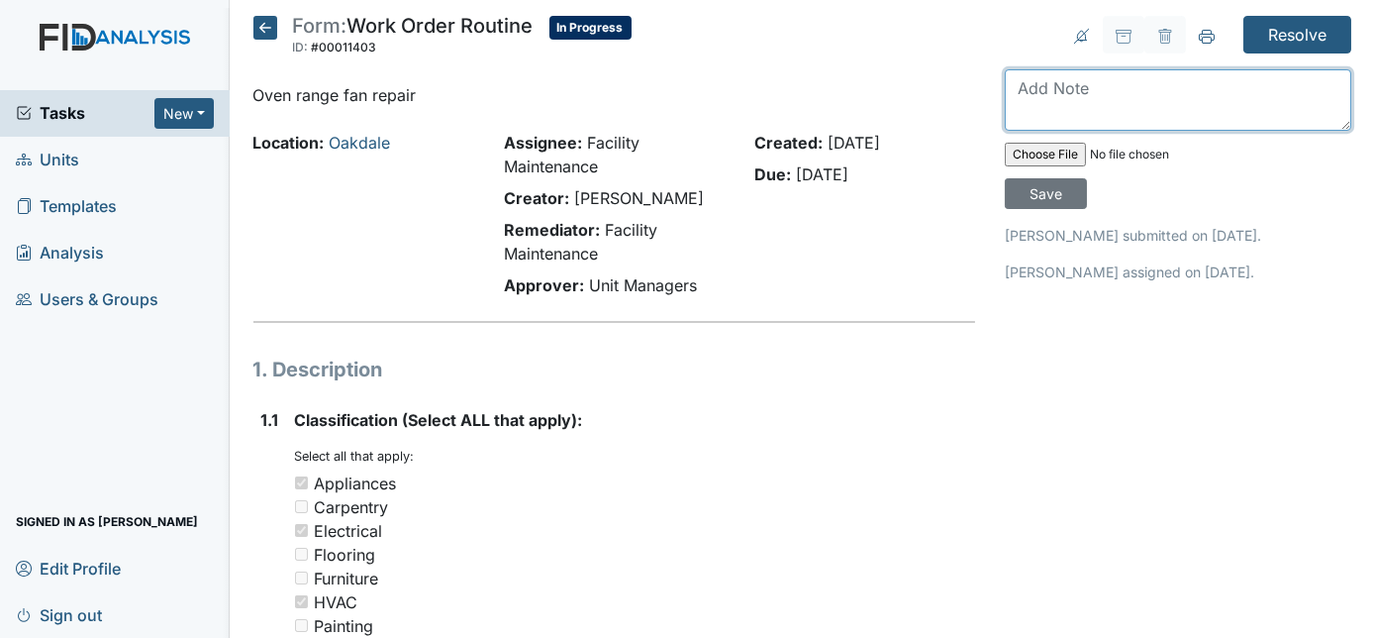
click at [1068, 110] on textarea at bounding box center [1178, 99] width 346 height 61
type textarea "replaced oven range with new oven range"
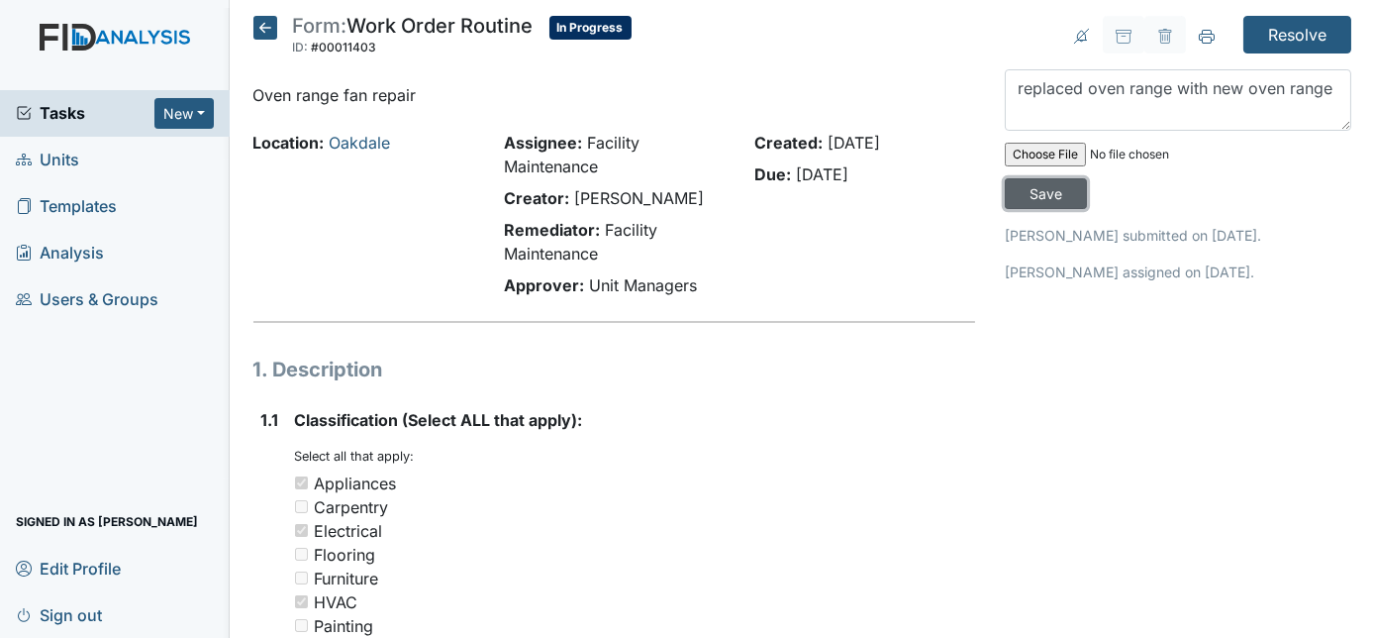
click at [1087, 178] on input "Save" at bounding box center [1046, 193] width 82 height 31
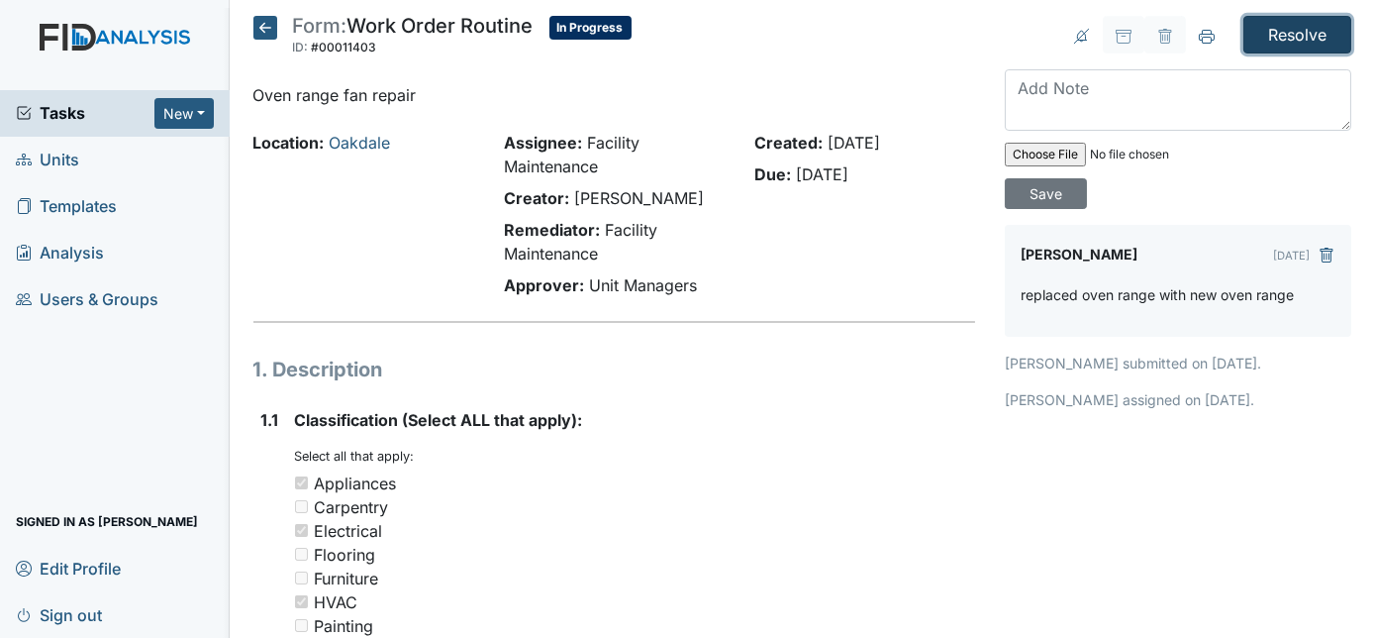
click at [1285, 42] on input "Resolve" at bounding box center [1297, 35] width 108 height 38
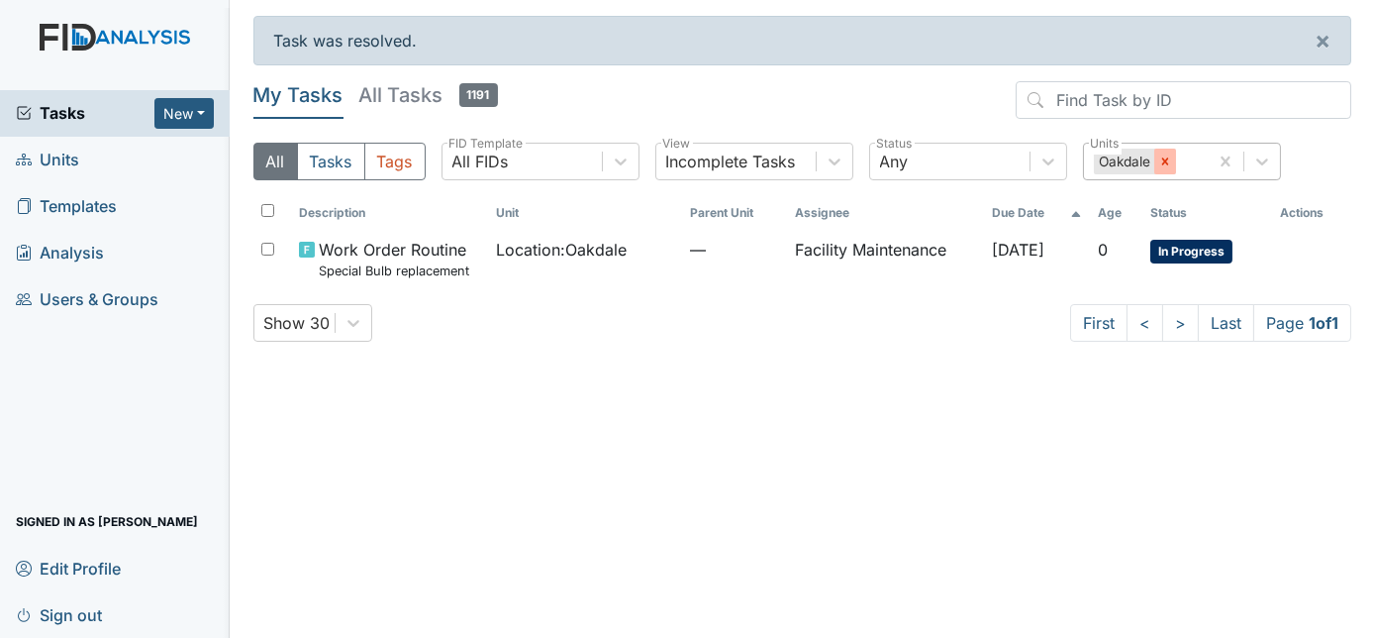
click at [1161, 159] on icon at bounding box center [1165, 161] width 14 height 14
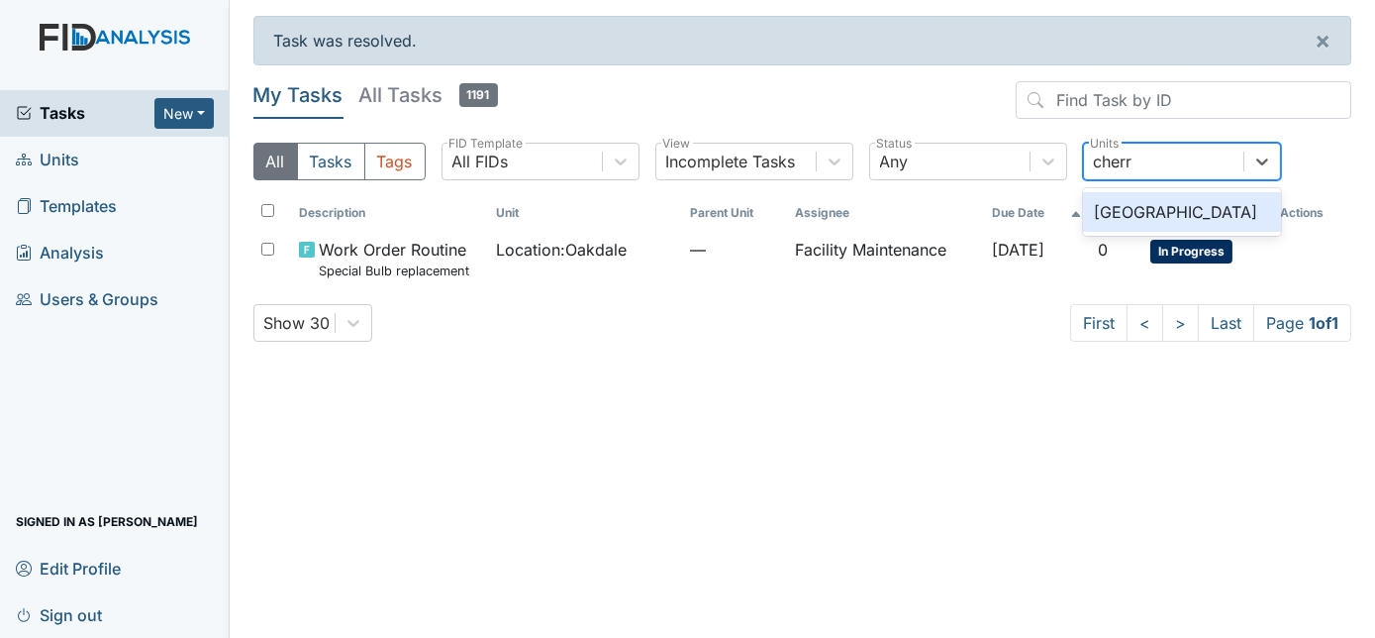
type input "cherry"
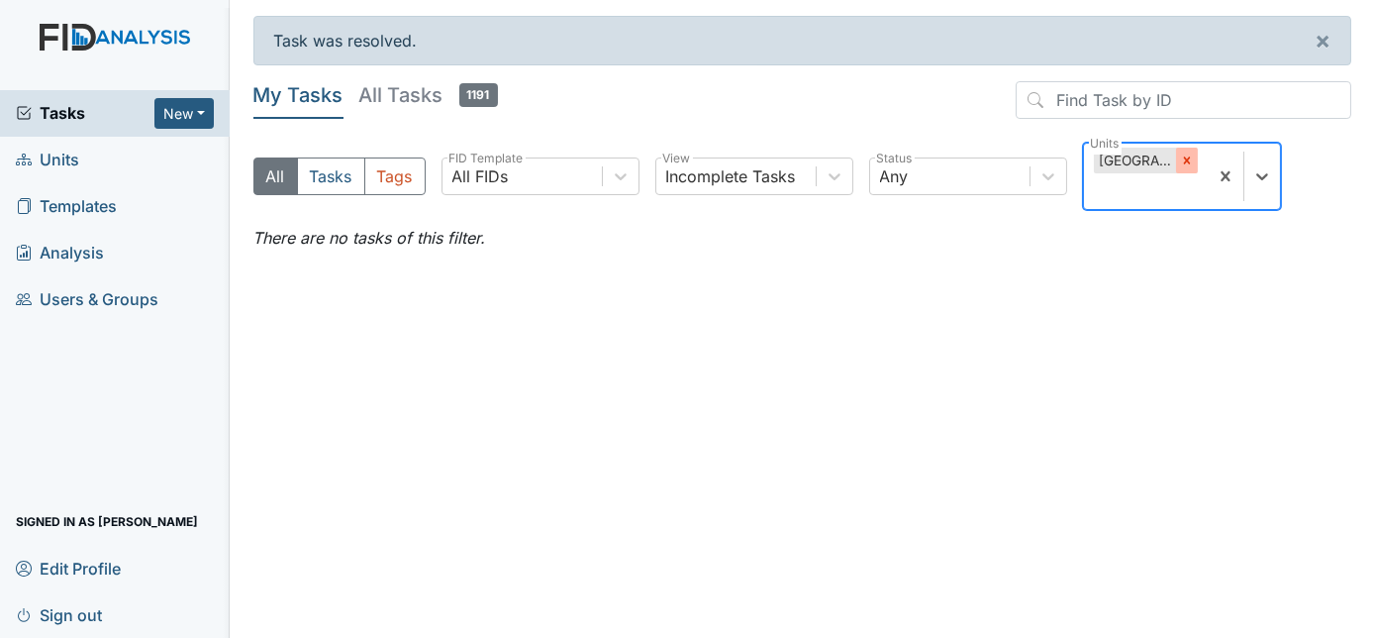
click at [1188, 168] on div at bounding box center [1187, 161] width 22 height 26
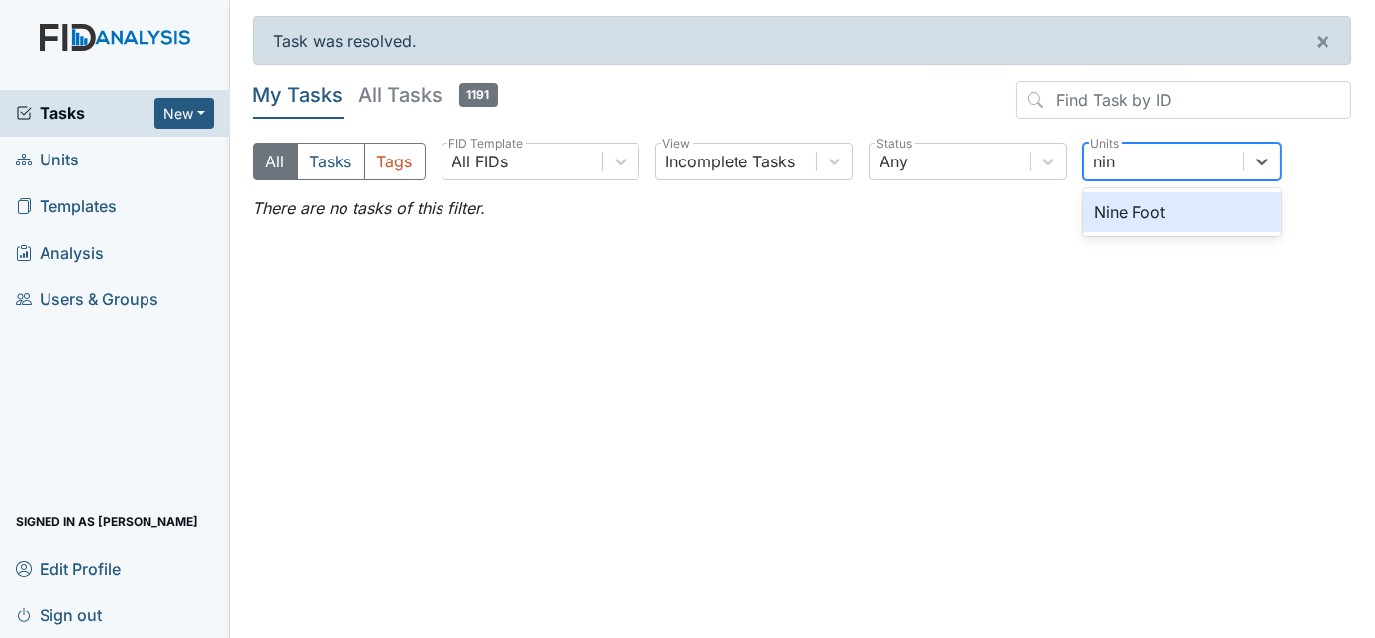
type input "nine"
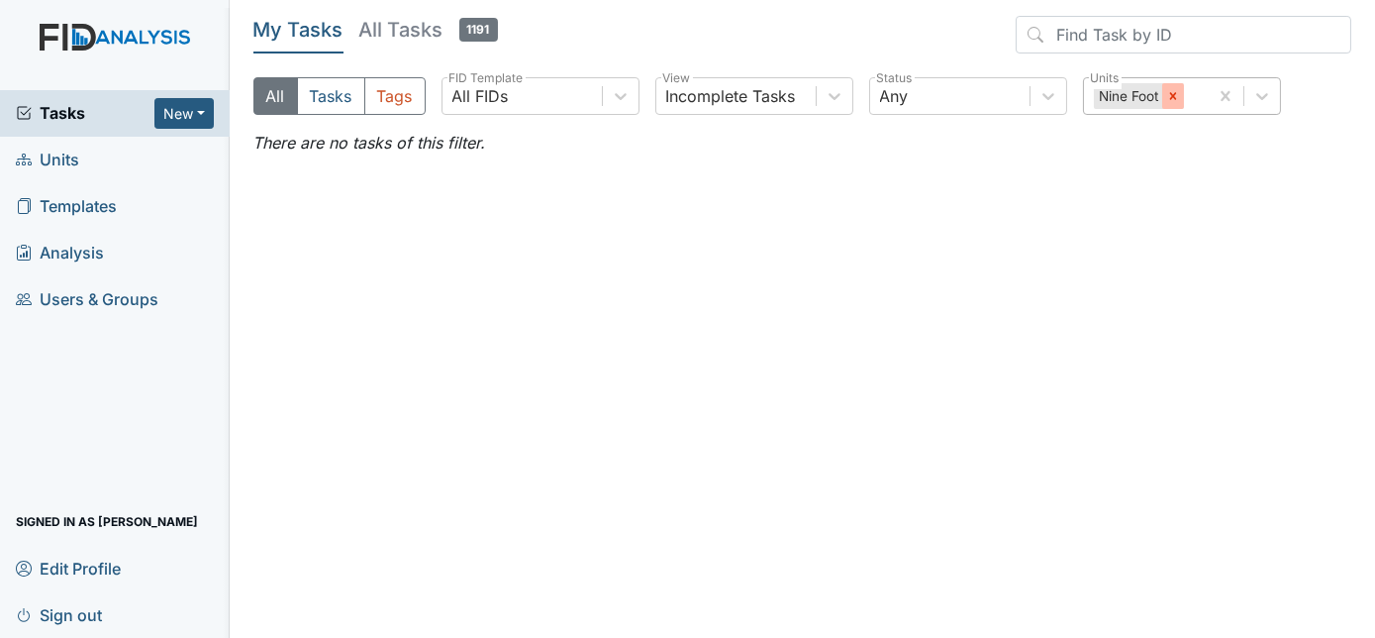
click at [1177, 100] on icon at bounding box center [1173, 96] width 14 height 14
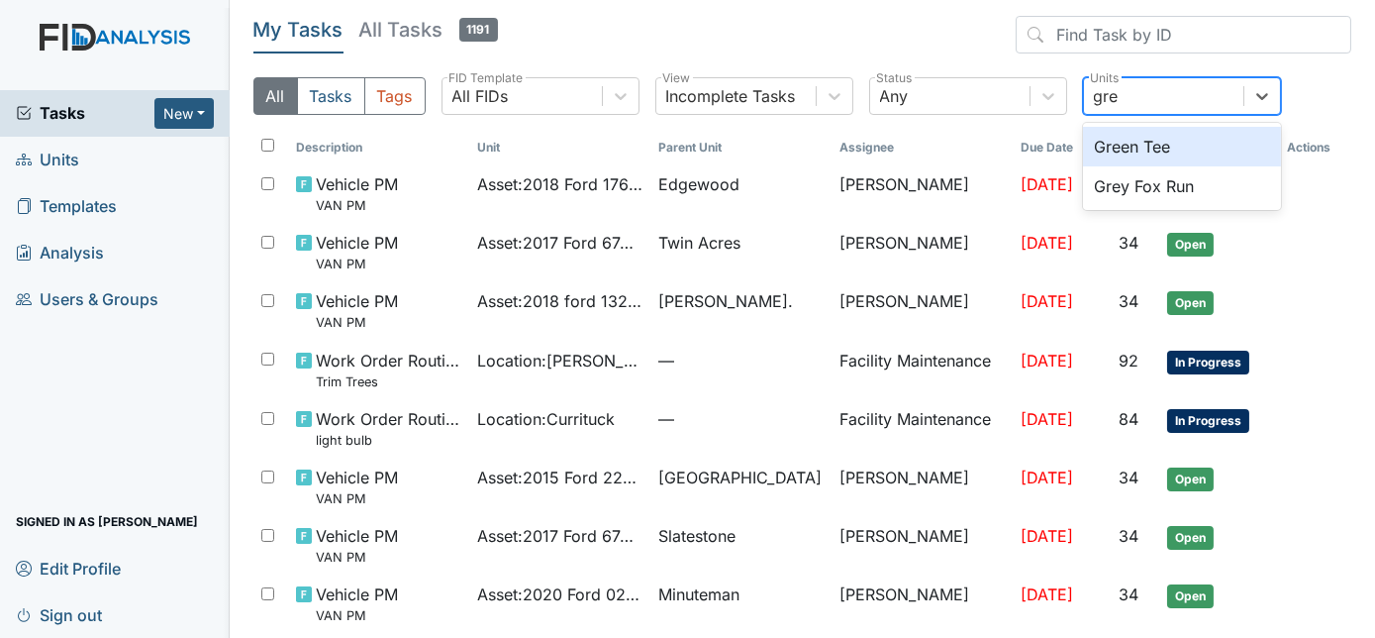
type input "grey"
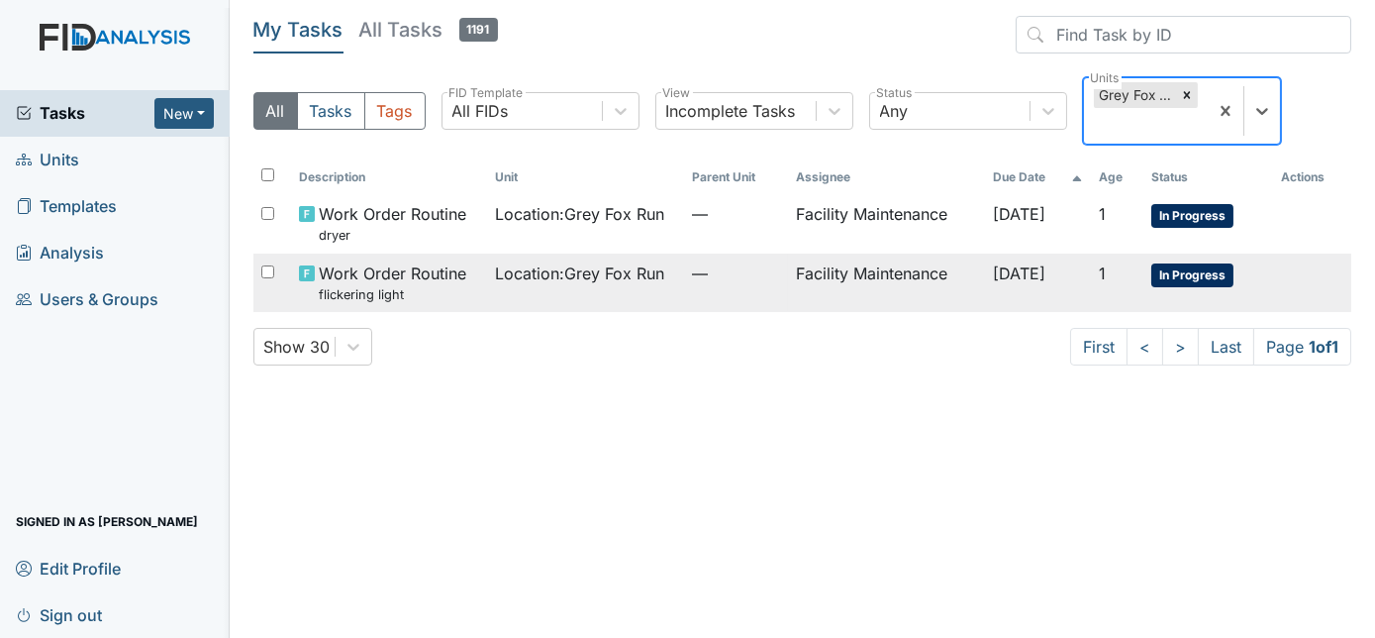
click at [788, 288] on td "Facility Maintenance" at bounding box center [886, 282] width 196 height 58
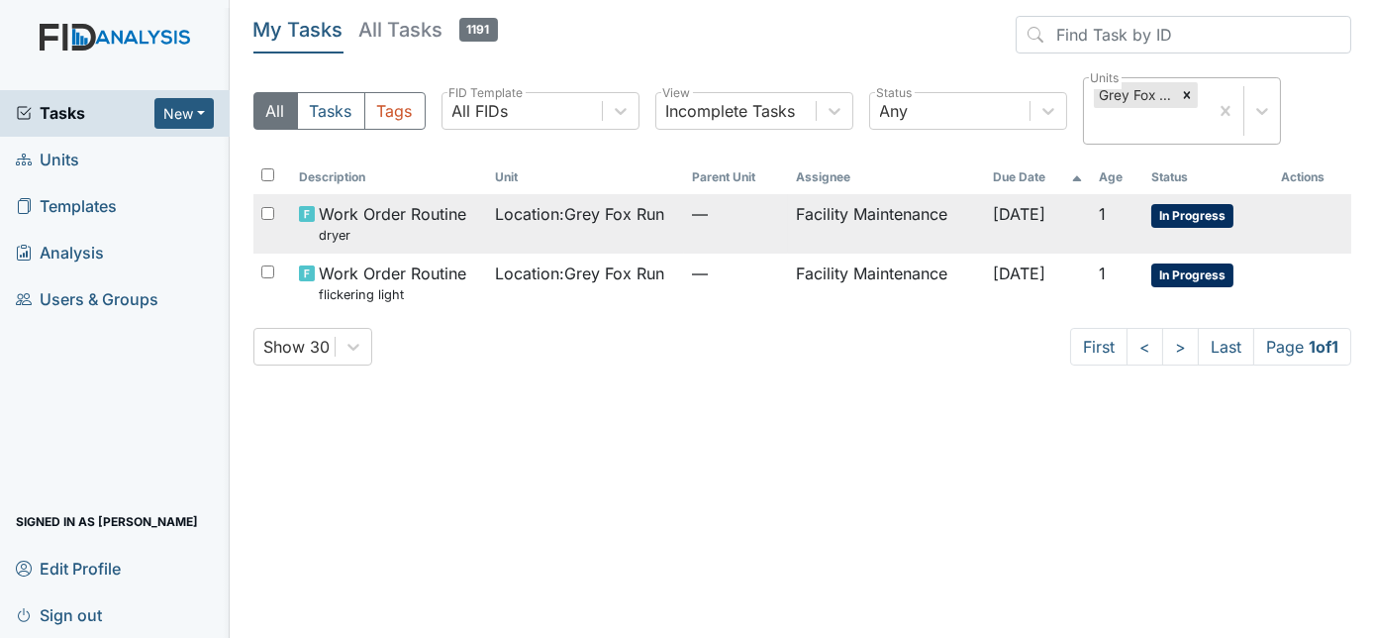
click at [942, 233] on td "Facility Maintenance" at bounding box center [886, 223] width 196 height 58
